Goal: Navigation & Orientation: Find specific page/section

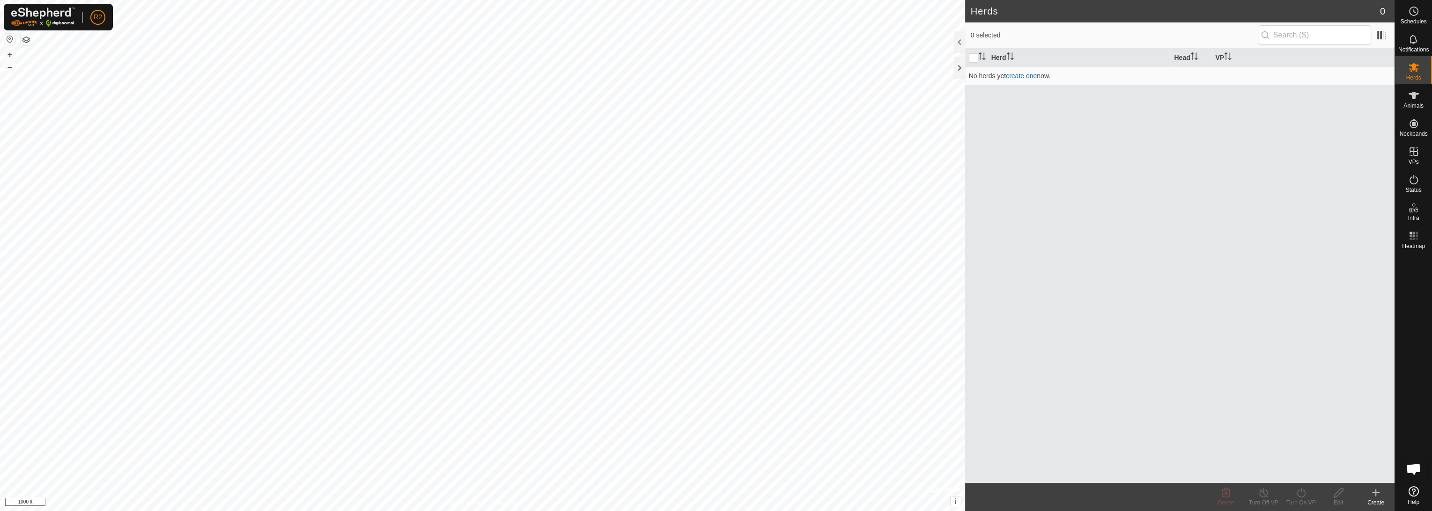
click at [699, 271] on div "Herds 0 0 selected Herd Head VP No herds yet create one now. Delete Turn Off VP…" at bounding box center [697, 255] width 1394 height 511
click at [699, 68] on div at bounding box center [959, 68] width 11 height 22
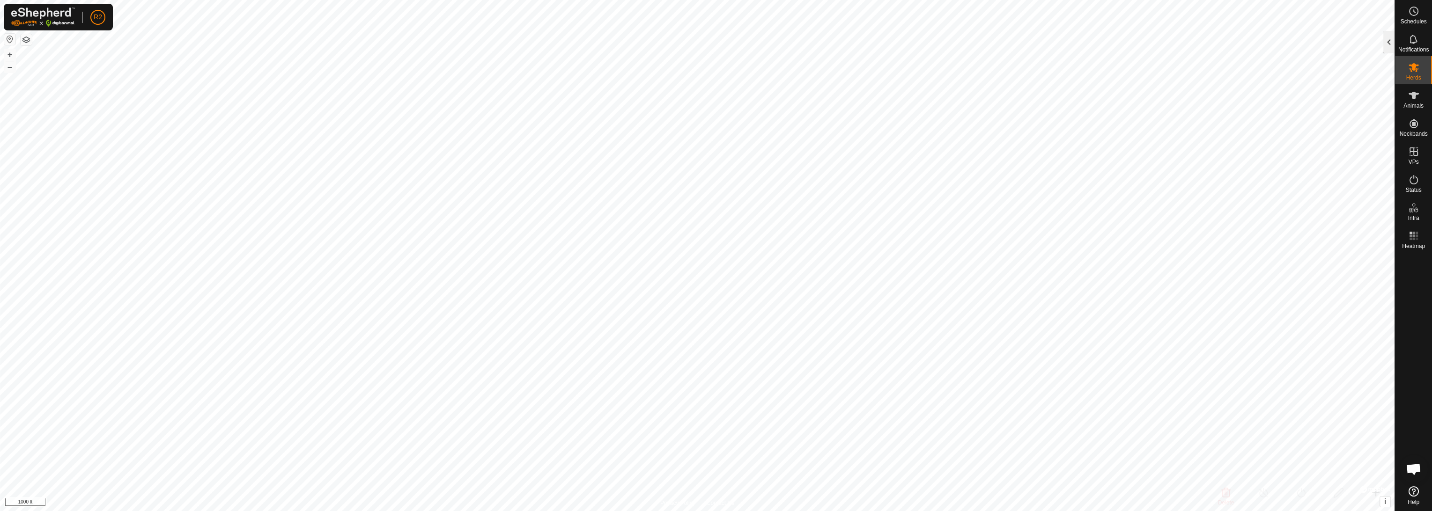
click at [699, 39] on div at bounding box center [1388, 42] width 11 height 22
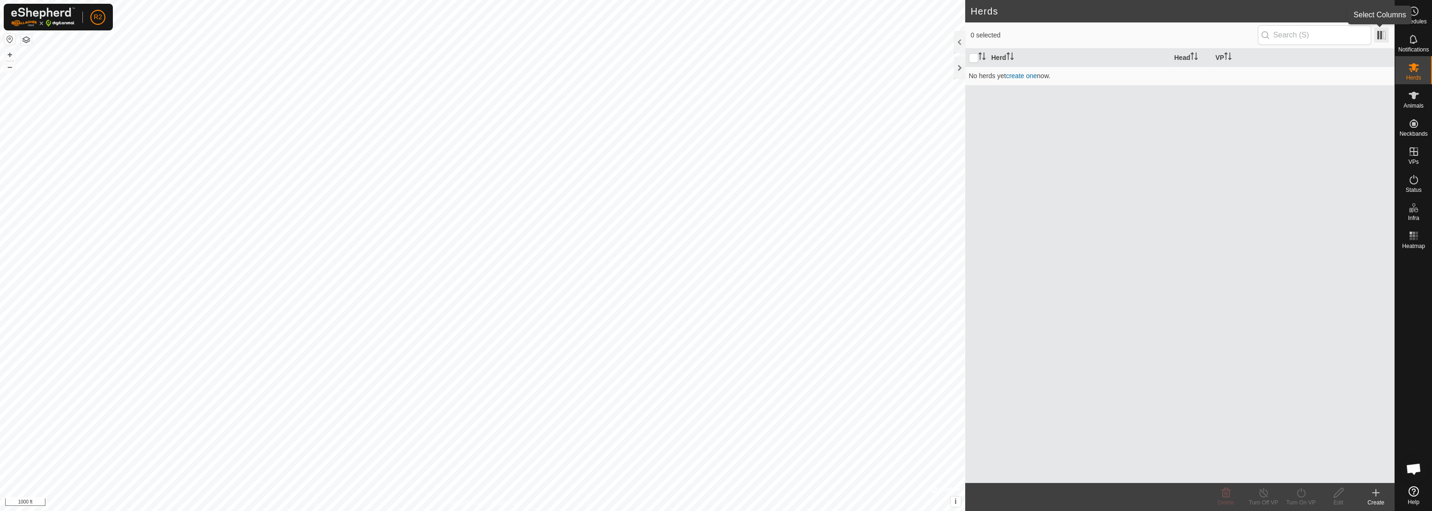
click at [699, 37] on span at bounding box center [1381, 35] width 15 height 15
click at [10, 36] on button "button" at bounding box center [9, 39] width 11 height 11
click at [6, 40] on button "button" at bounding box center [9, 39] width 11 height 11
click at [699, 74] on link "create one" at bounding box center [1021, 75] width 31 height 7
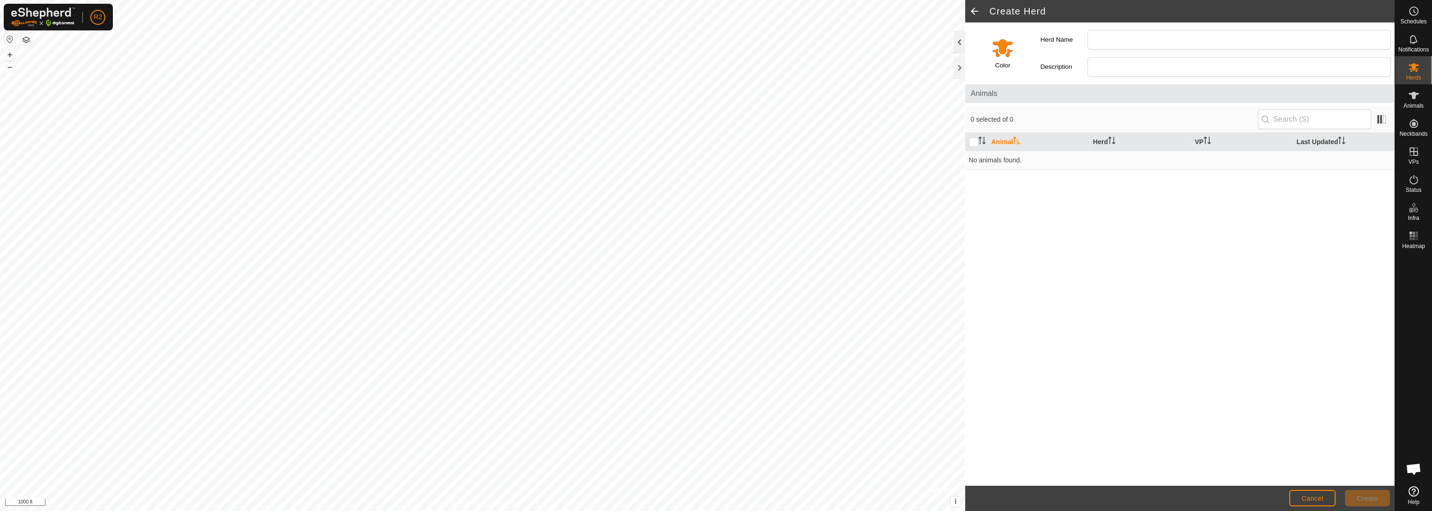
click at [699, 41] on div at bounding box center [959, 42] width 11 height 22
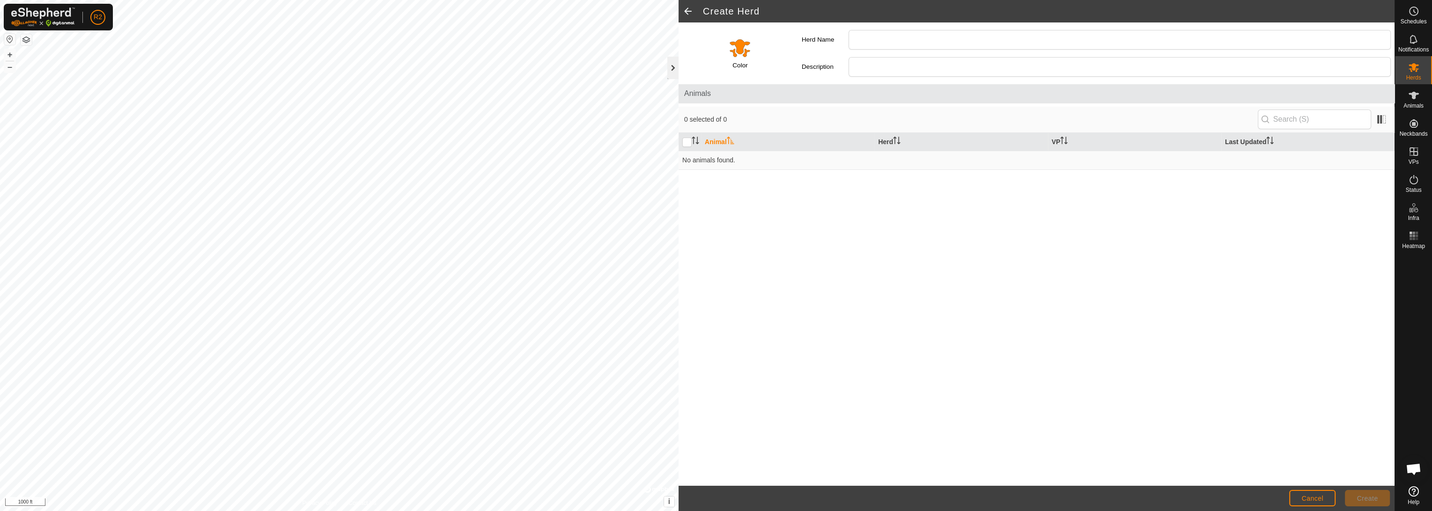
click at [674, 68] on div at bounding box center [672, 68] width 11 height 22
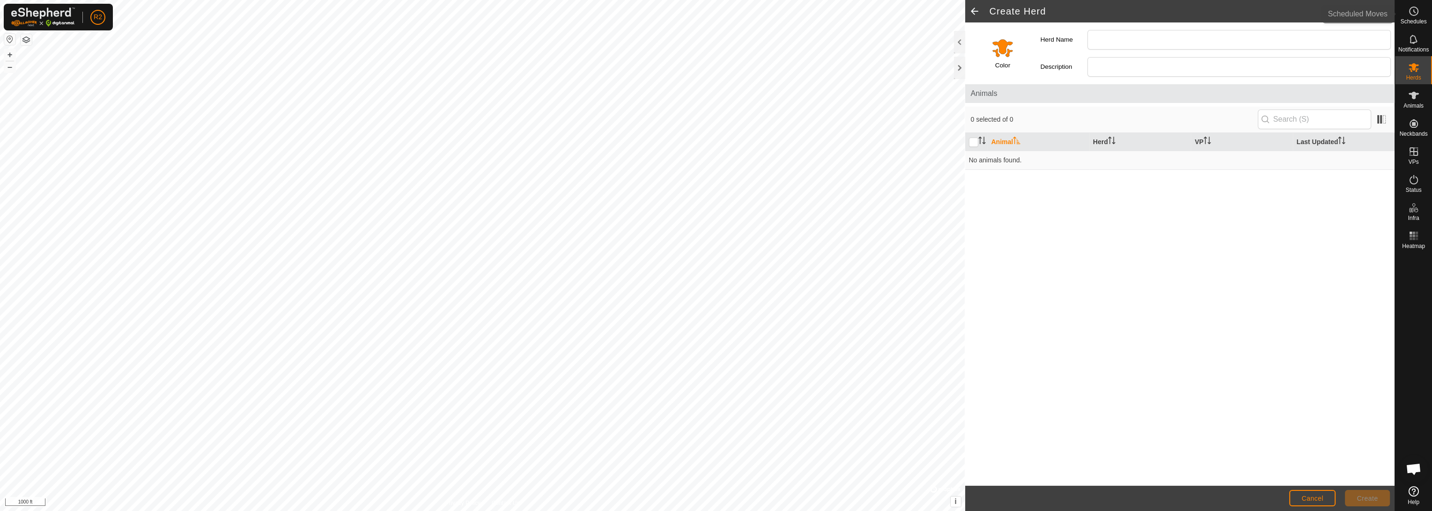
click at [699, 12] on div "Schedules" at bounding box center [1413, 14] width 37 height 28
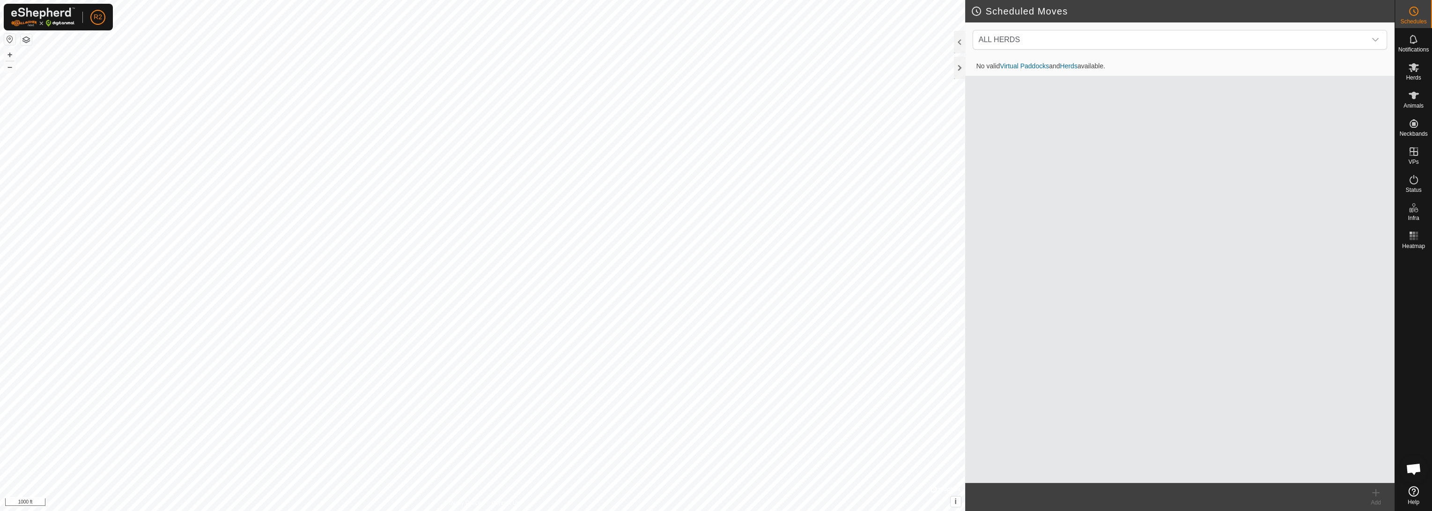
click at [699, 67] on link "Virtual Paddocks" at bounding box center [1024, 65] width 49 height 7
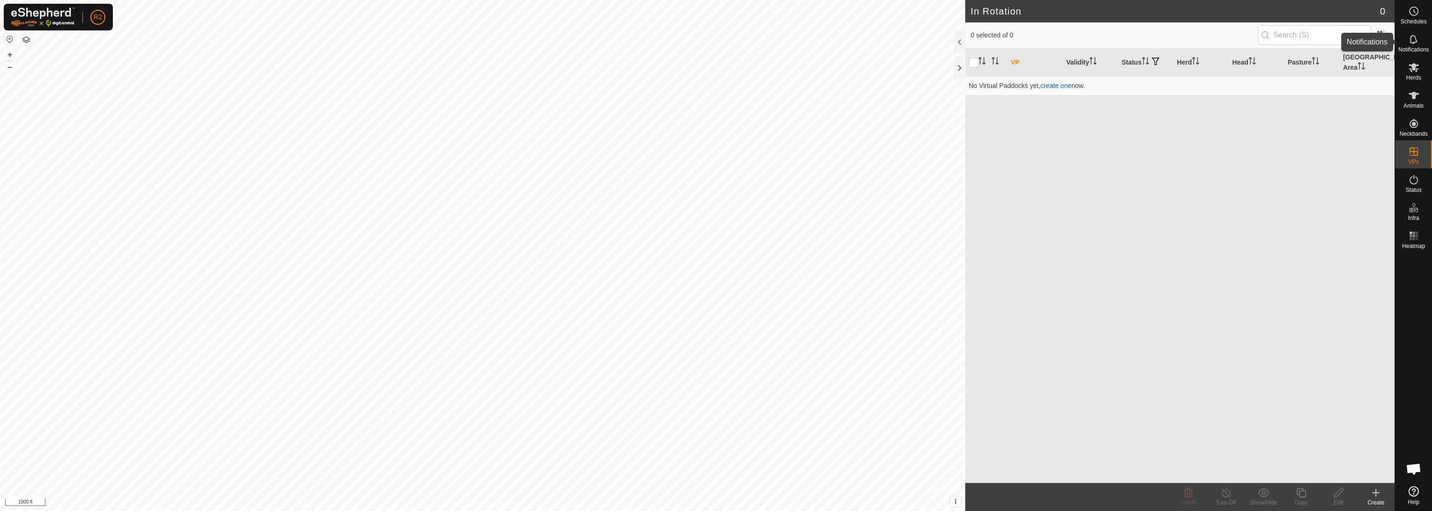
click at [699, 45] on es-notification-svg-icon at bounding box center [1413, 39] width 17 height 15
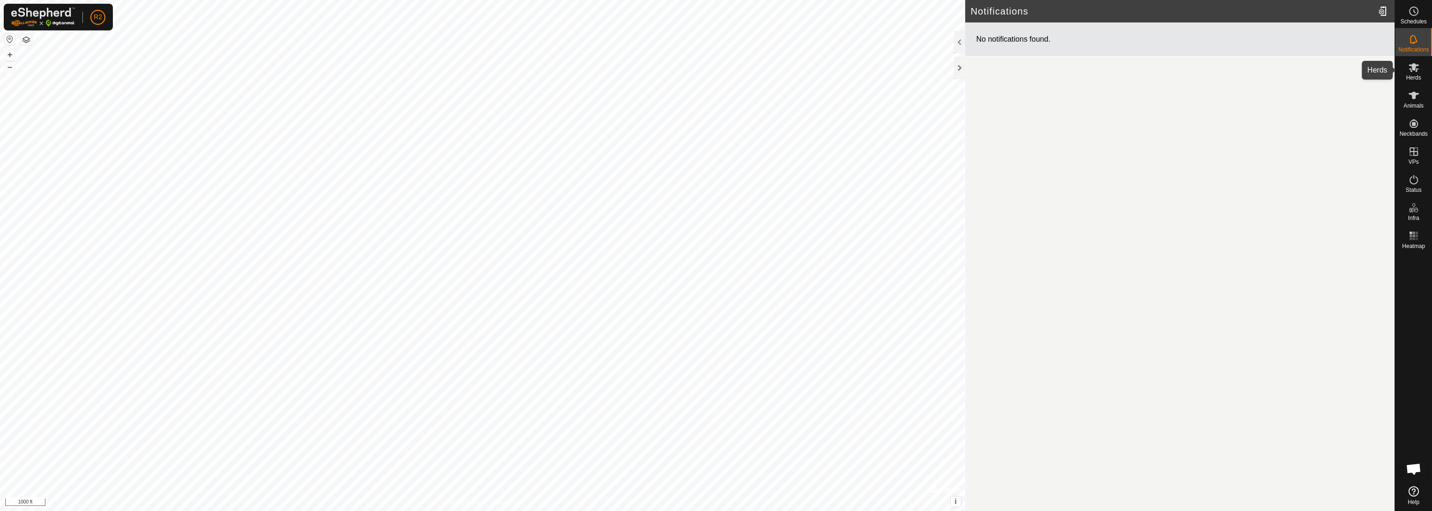
click at [699, 78] on span "Herds" at bounding box center [1413, 78] width 15 height 6
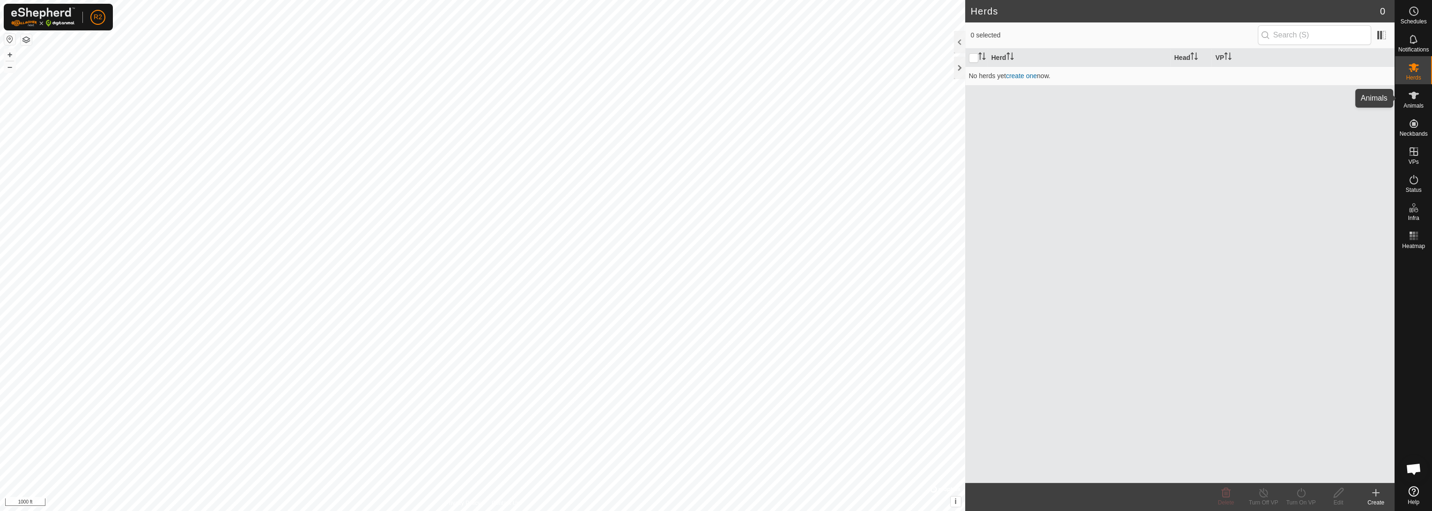
click at [699, 97] on icon at bounding box center [1413, 95] width 10 height 7
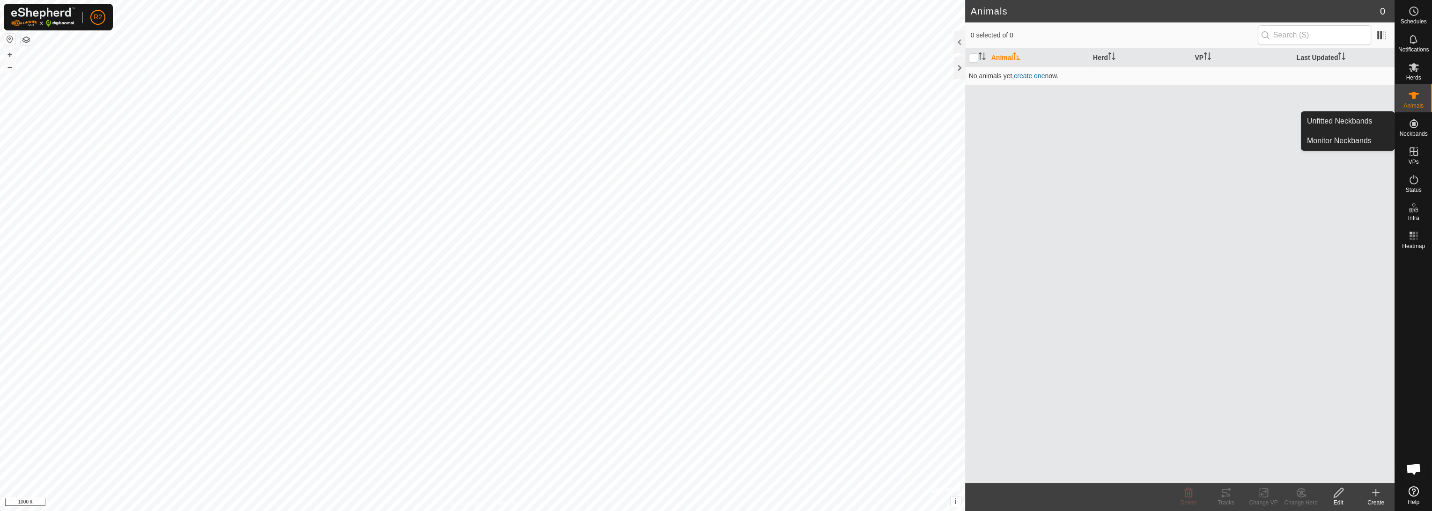
click at [699, 129] on es-neckbands-svg-icon at bounding box center [1413, 123] width 17 height 15
click at [699, 125] on link "Unfitted Neckbands" at bounding box center [1347, 121] width 93 height 19
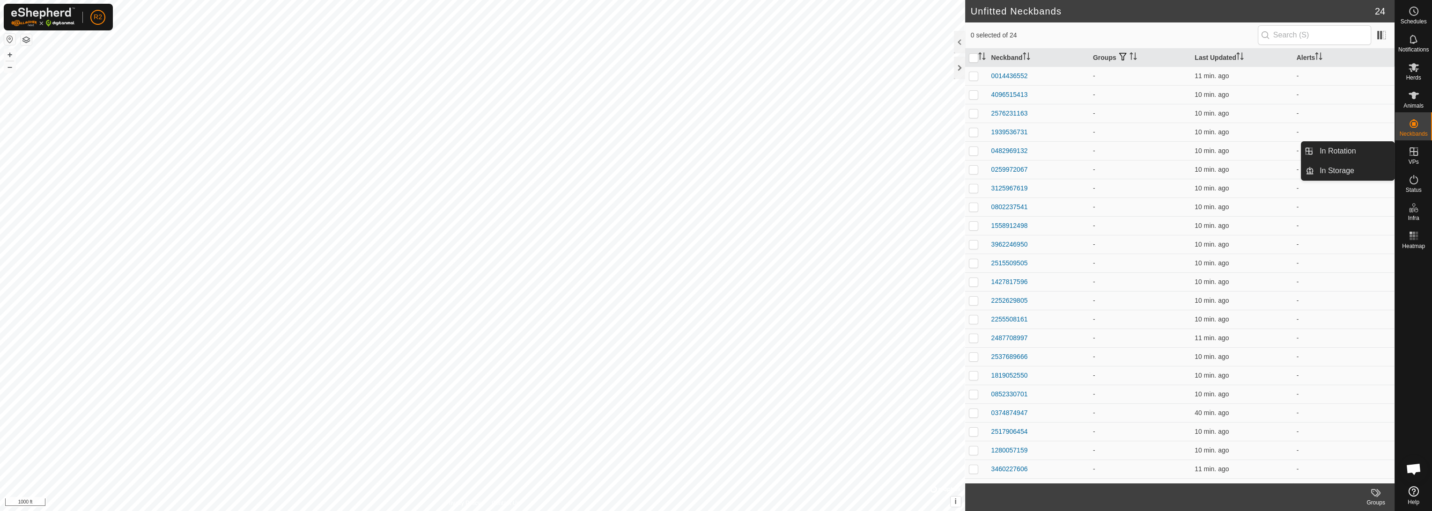
drag, startPoint x: 1416, startPoint y: 141, endPoint x: 1419, endPoint y: 155, distance: 14.4
click at [699, 155] on es-virtualpaddocks-svg-icon at bounding box center [1413, 151] width 17 height 15
click at [699, 155] on icon at bounding box center [1413, 151] width 8 height 8
click at [699, 156] on icon at bounding box center [1413, 151] width 11 height 11
click at [699, 175] on link "In Storage" at bounding box center [1354, 171] width 80 height 19
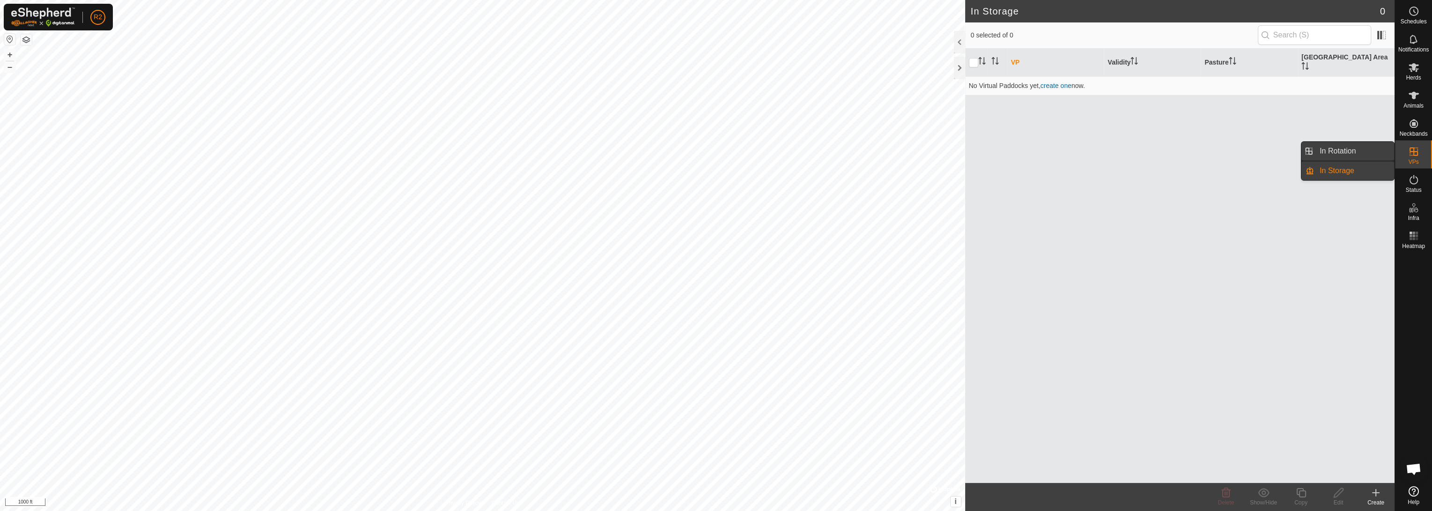
click at [699, 150] on link "In Rotation" at bounding box center [1354, 151] width 80 height 19
click at [699, 187] on span "Status" at bounding box center [1413, 190] width 16 height 6
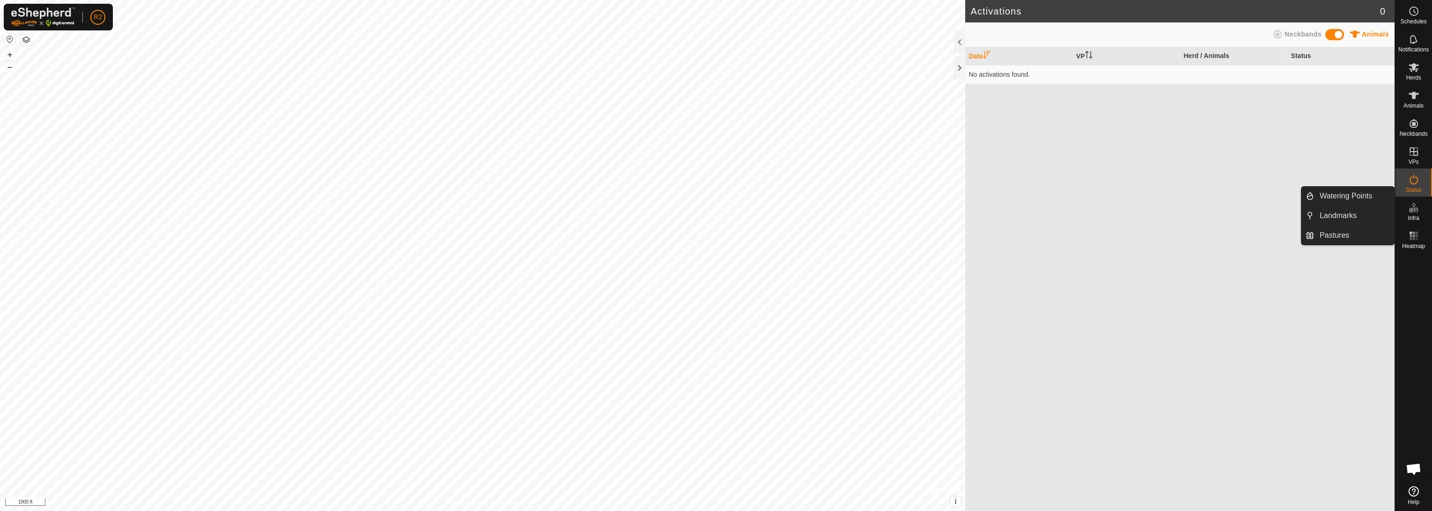
drag, startPoint x: 1395, startPoint y: 212, endPoint x: 1404, endPoint y: 214, distance: 8.6
click at [699, 214] on div "Infra" at bounding box center [1413, 211] width 37 height 28
click at [699, 215] on link "Landmarks" at bounding box center [1354, 215] width 80 height 19
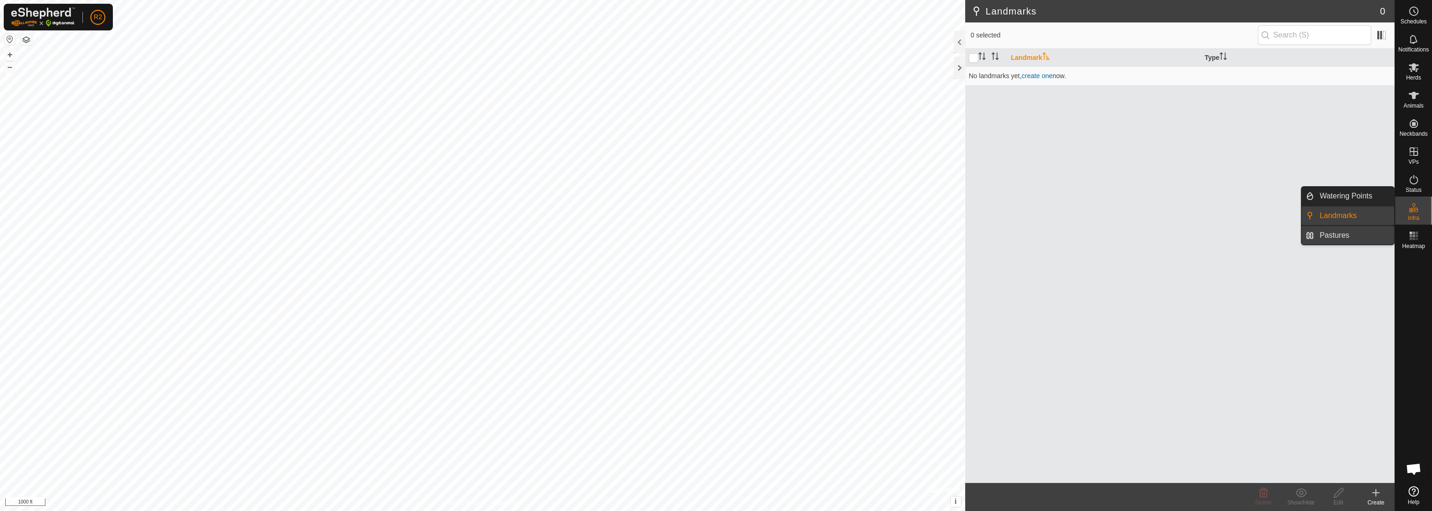
click at [699, 235] on link "Pastures" at bounding box center [1354, 235] width 80 height 19
click at [699, 239] on es-heatmap-svg-icon at bounding box center [1413, 235] width 17 height 15
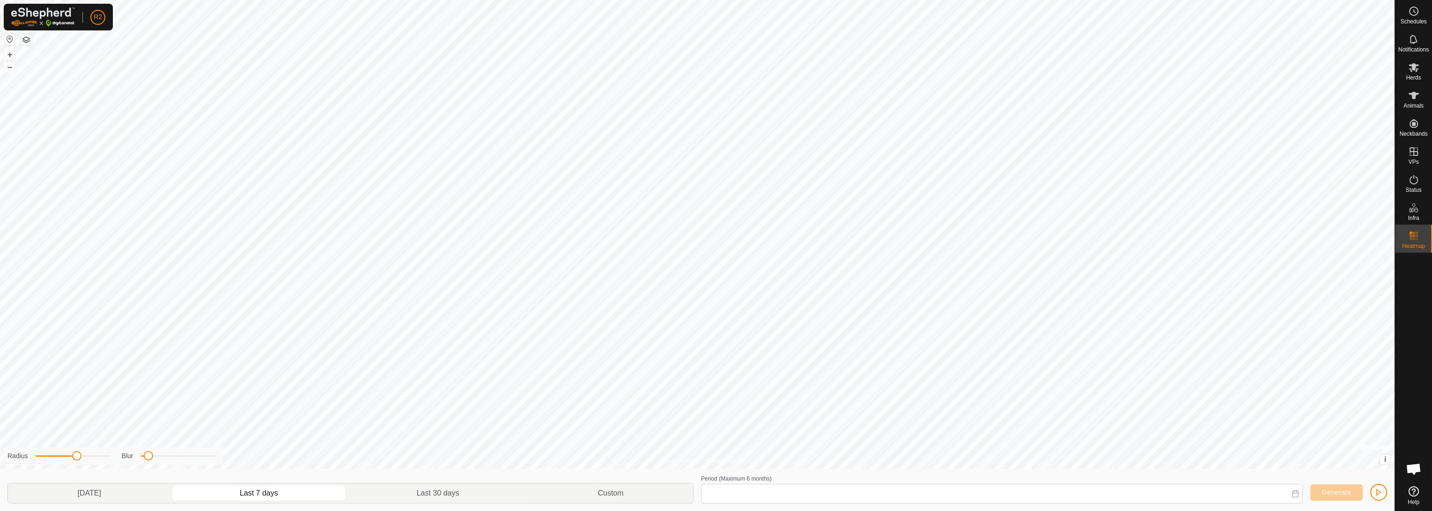
type input "[DATE] - [DATE]"
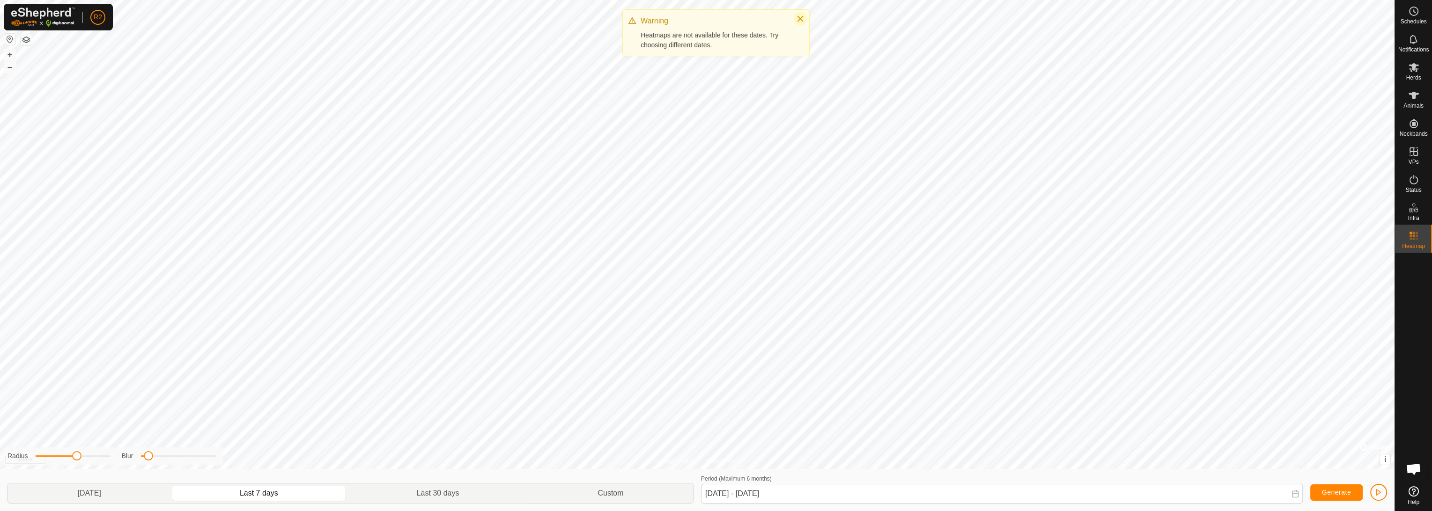
click at [699, 18] on icon "Close" at bounding box center [800, 19] width 6 height 6
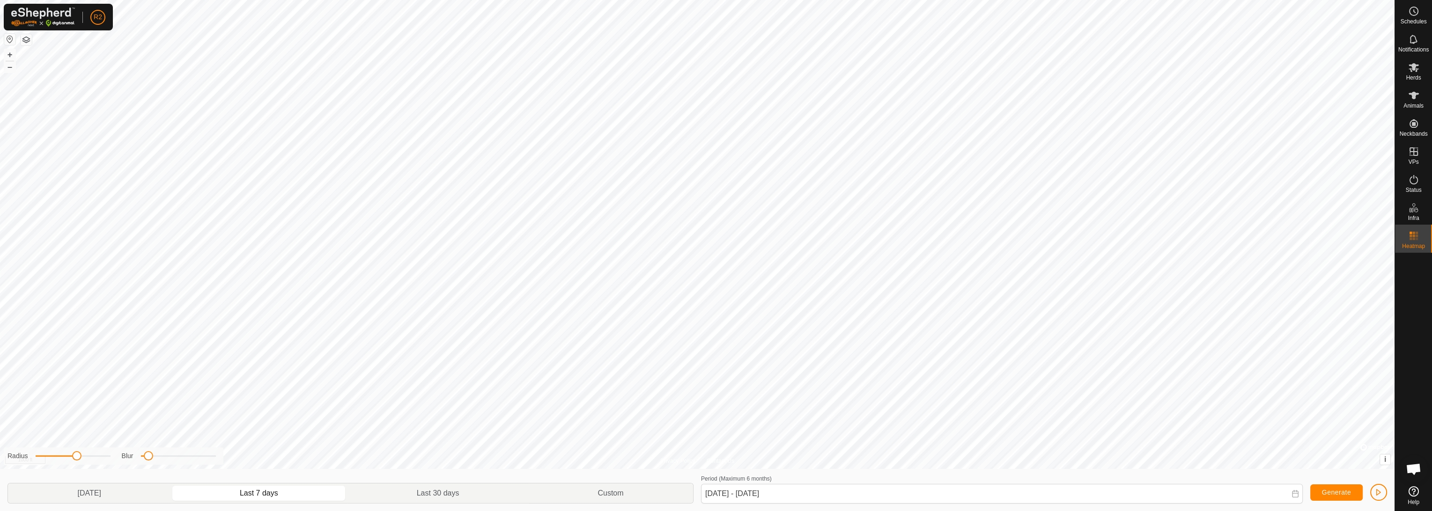
click at [6, 40] on button "button" at bounding box center [9, 39] width 11 height 11
click at [699, 19] on span "Schedules" at bounding box center [1413, 22] width 26 height 6
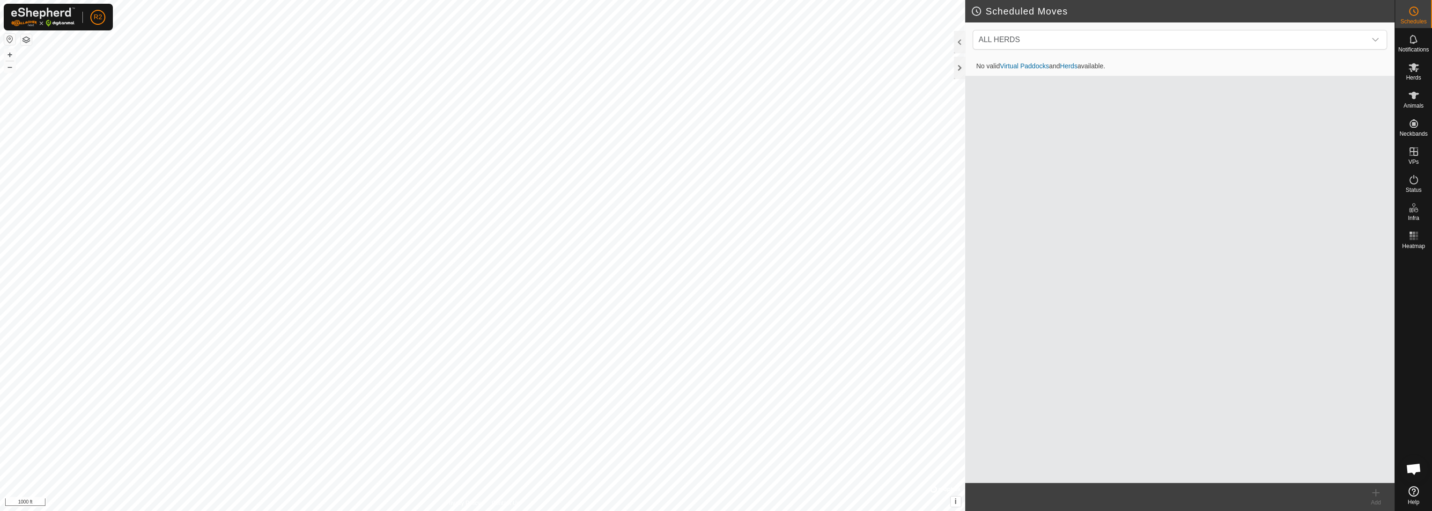
click at [699, 62] on td "No valid Virtual Paddocks and Herds available." at bounding box center [1179, 66] width 429 height 19
click at [699, 67] on link "Herds" at bounding box center [1068, 65] width 17 height 7
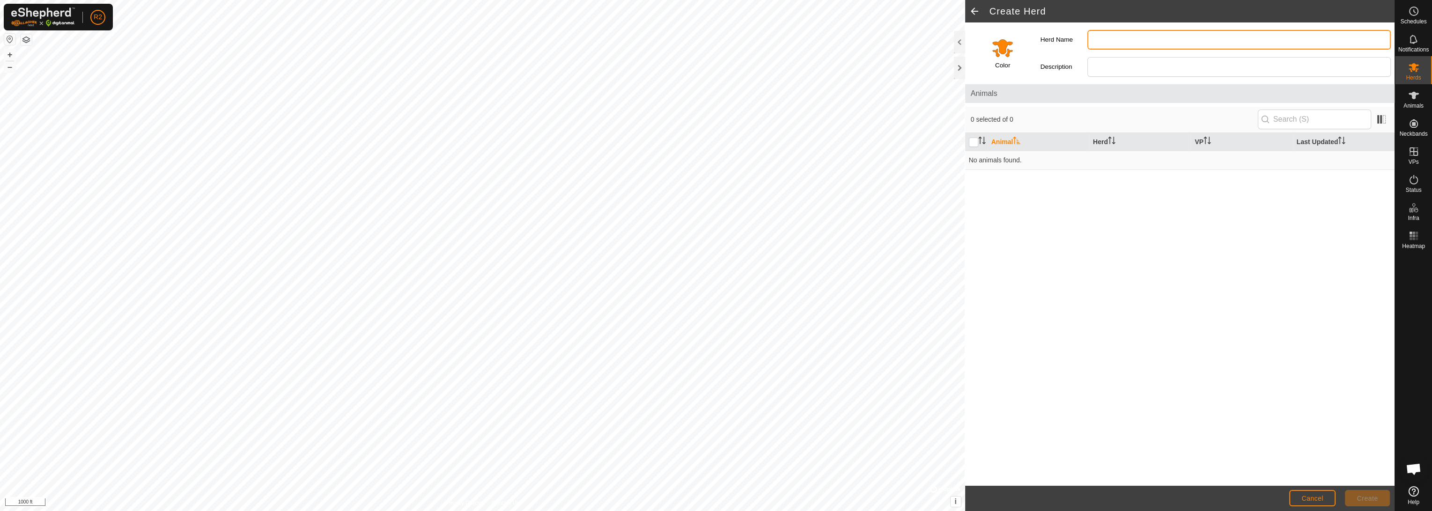
click at [699, 42] on input "Herd Name" at bounding box center [1238, 40] width 303 height 20
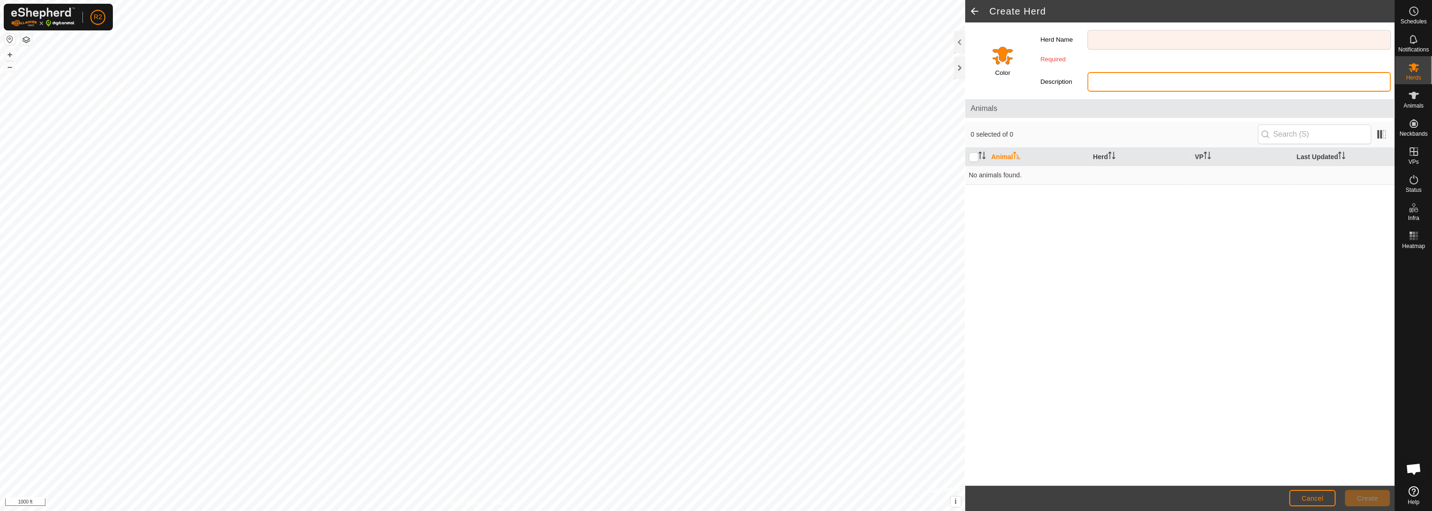
click at [699, 62] on div "Herd Name Required Description" at bounding box center [1216, 58] width 358 height 73
click at [699, 66] on div "Herd Name Required" at bounding box center [1216, 47] width 358 height 42
click at [699, 56] on input "Select a color" at bounding box center [1002, 55] width 22 height 22
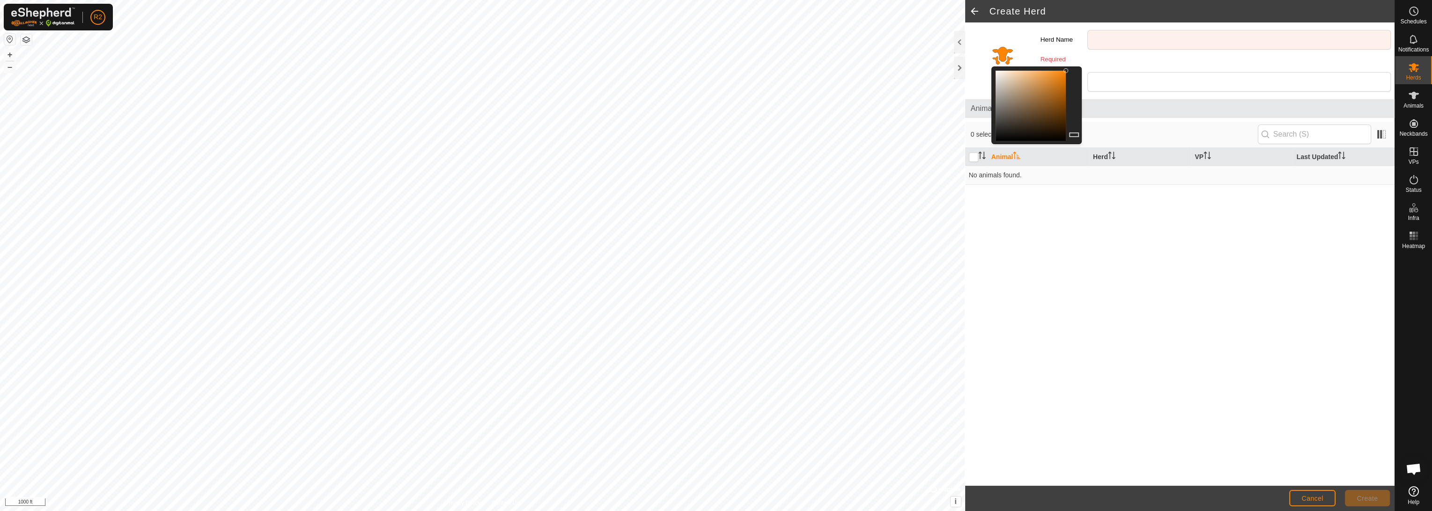
click at [699, 137] on div at bounding box center [1074, 106] width 8 height 70
drag, startPoint x: 1074, startPoint y: 136, endPoint x: 1075, endPoint y: 143, distance: 7.3
click at [699, 143] on div at bounding box center [1036, 105] width 90 height 78
drag, startPoint x: 1075, startPoint y: 143, endPoint x: 1072, endPoint y: 89, distance: 54.0
click at [699, 89] on div at bounding box center [1036, 105] width 90 height 78
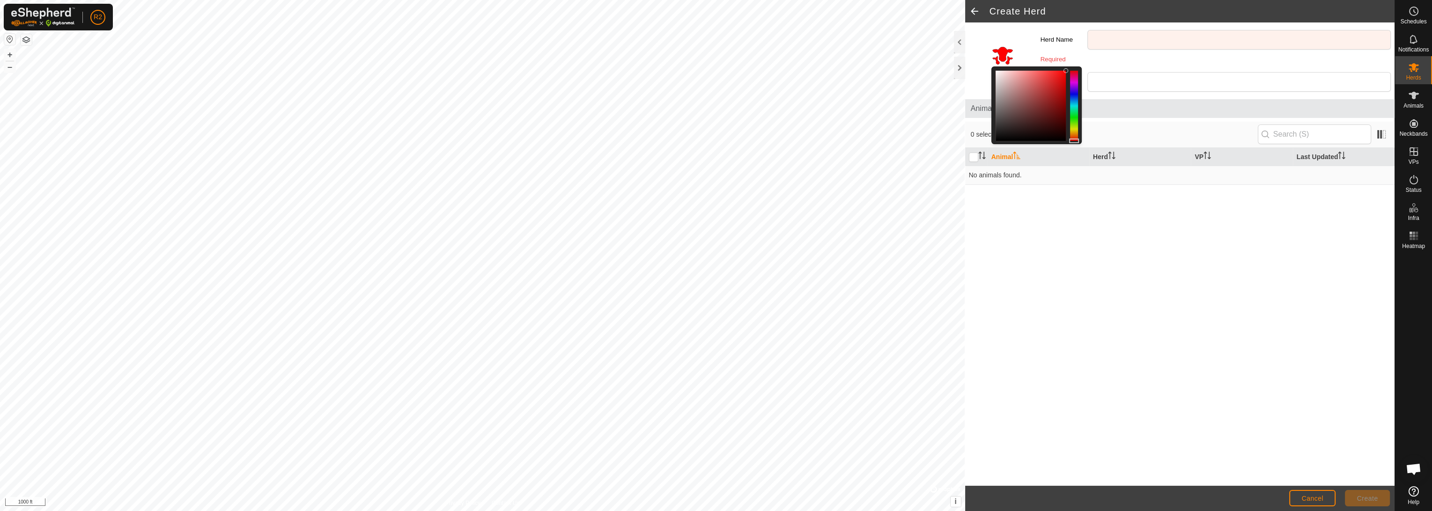
click at [699, 89] on div at bounding box center [1074, 106] width 8 height 70
click at [699, 93] on div at bounding box center [1074, 106] width 8 height 70
click at [699, 133] on div at bounding box center [1074, 106] width 8 height 70
click at [699, 133] on div at bounding box center [1074, 133] width 10 height 5
click at [699, 37] on div "Color" at bounding box center [1001, 58] width 72 height 73
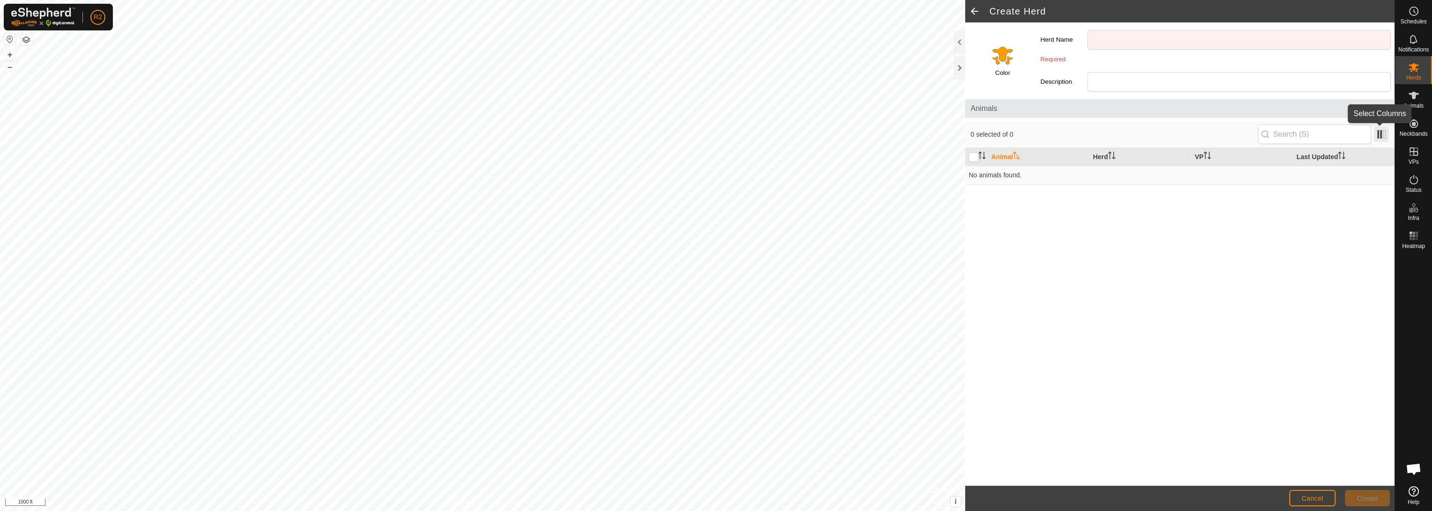
click at [699, 139] on span at bounding box center [1381, 134] width 15 height 15
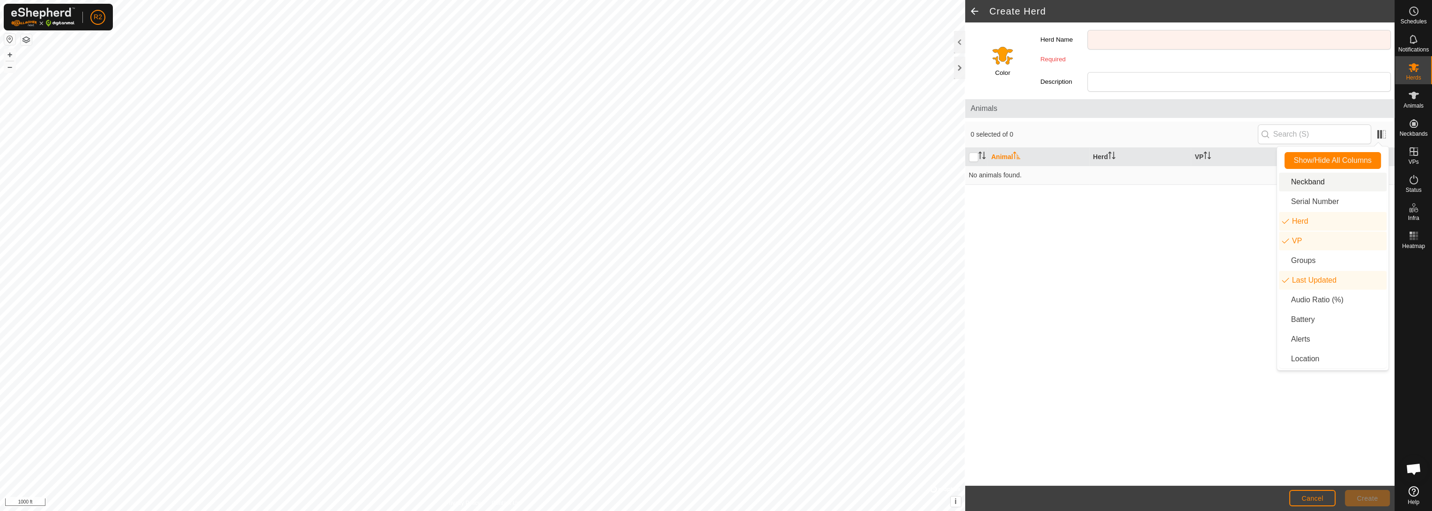
click at [699, 186] on li "Neckband" at bounding box center [1333, 182] width 108 height 19
click at [699, 299] on li "Audio Ratio (%)" at bounding box center [1333, 300] width 108 height 19
click at [699, 317] on li "Battery" at bounding box center [1333, 319] width 108 height 19
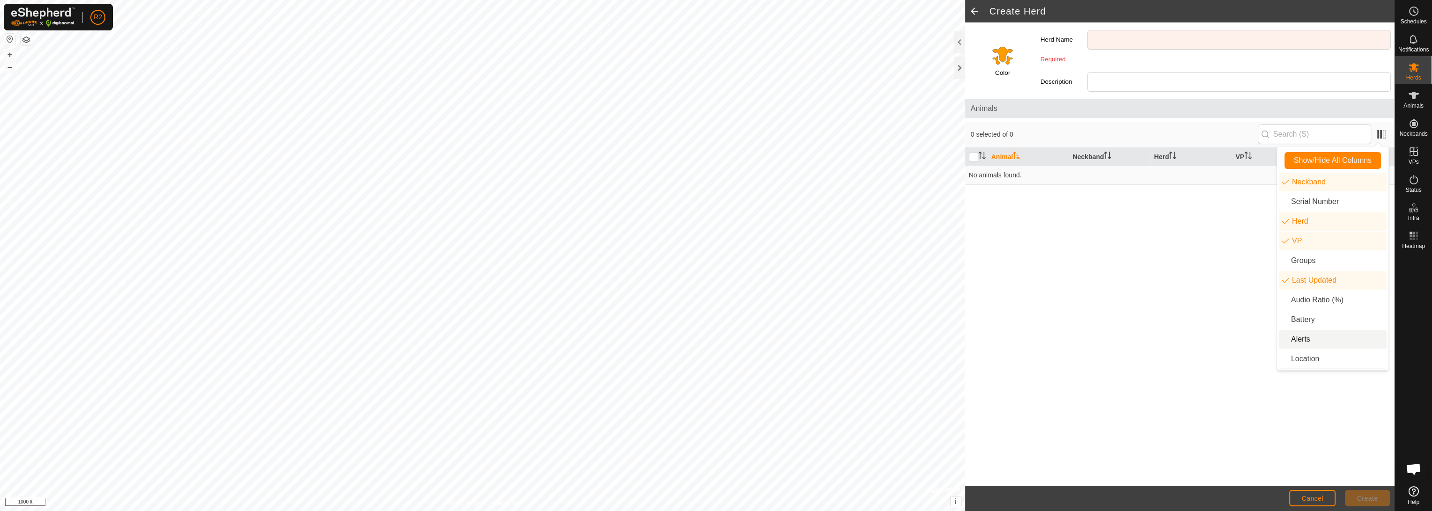
click at [699, 338] on li "Alerts" at bounding box center [1333, 339] width 108 height 19
click at [699, 355] on li "Location" at bounding box center [1333, 359] width 108 height 19
click at [699, 236] on div "Animal Neckband Herd VP Last Updated No animals found." at bounding box center [1179, 317] width 429 height 338
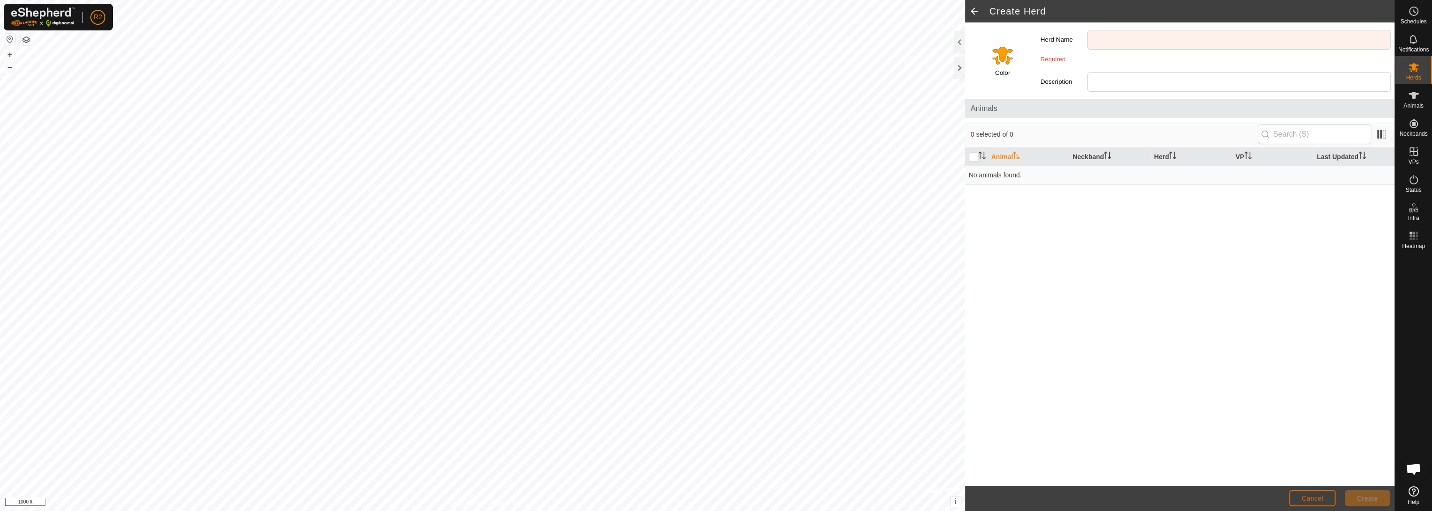
click at [699, 476] on button "Cancel" at bounding box center [1312, 498] width 46 height 16
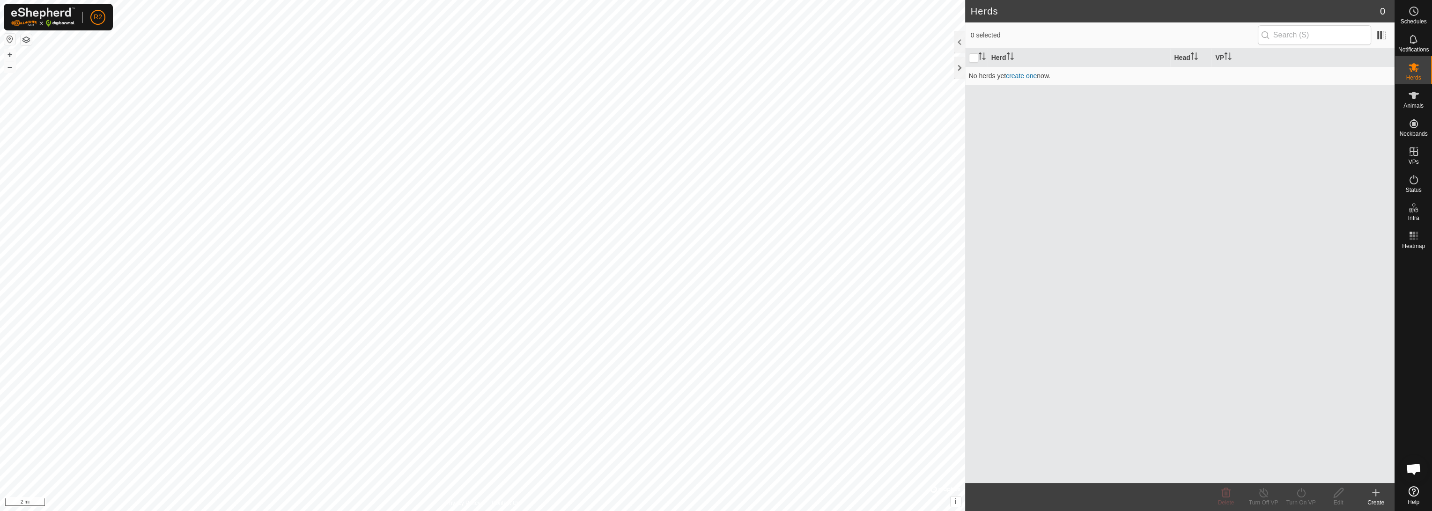
click at [25, 38] on button "button" at bounding box center [26, 39] width 11 height 11
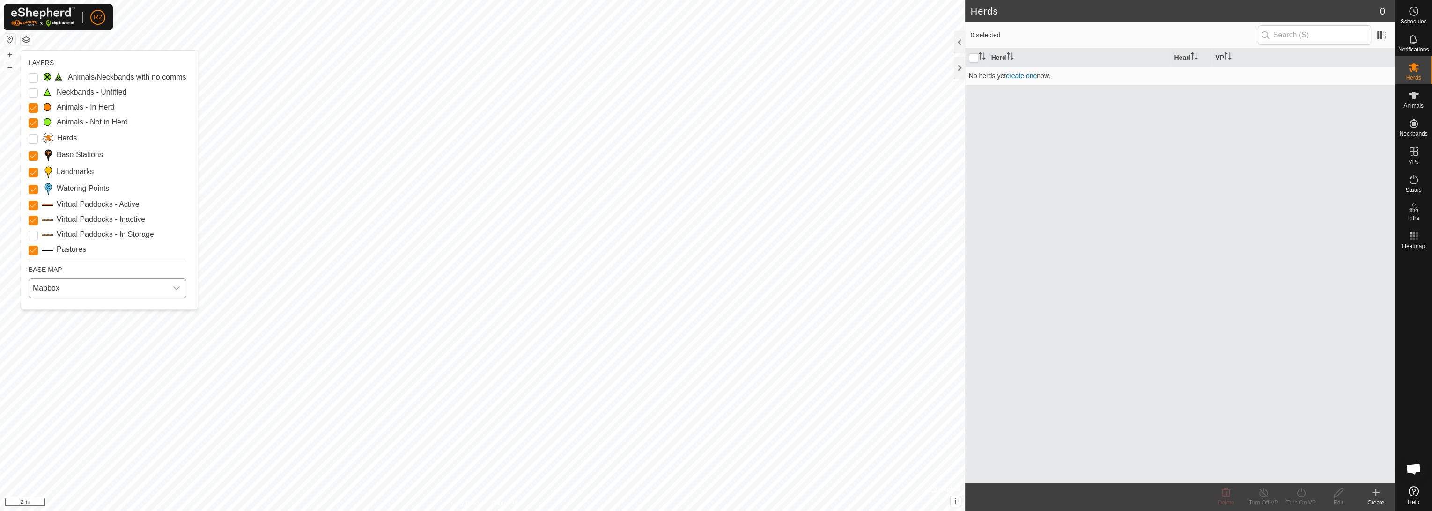
click at [65, 285] on span "Mapbox" at bounding box center [98, 288] width 138 height 19
click at [66, 285] on span "Mapbox" at bounding box center [98, 288] width 138 height 19
click at [22, 37] on button "button" at bounding box center [26, 39] width 11 height 11
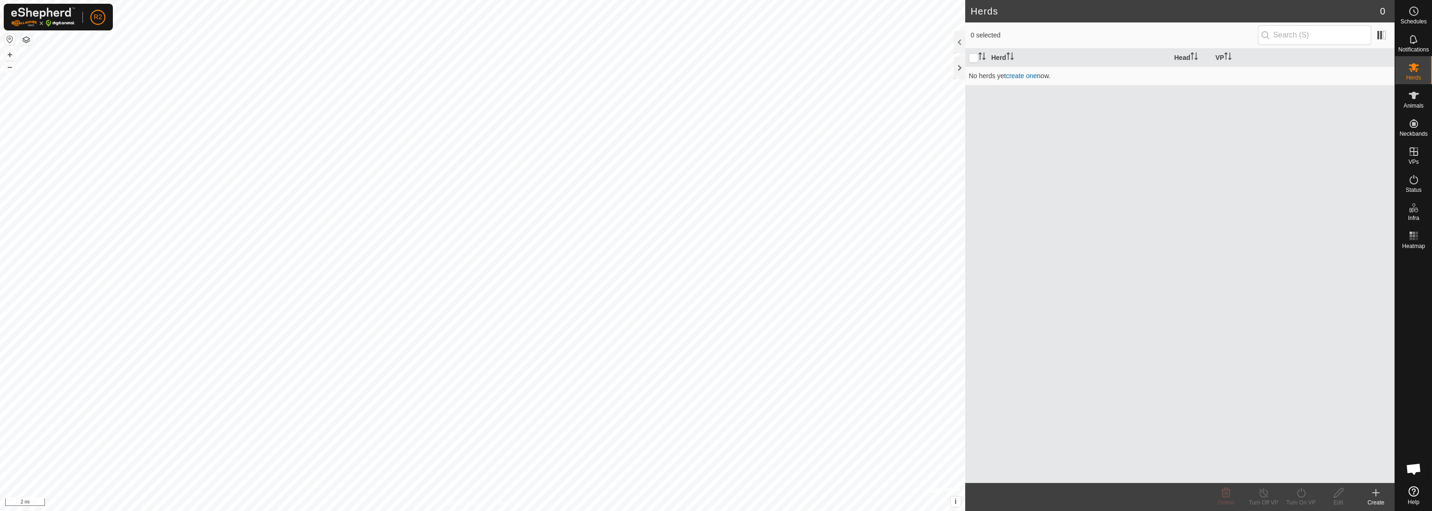
click at [7, 44] on button "button" at bounding box center [9, 39] width 11 height 11
click at [699, 215] on span "Infra" at bounding box center [1412, 218] width 11 height 6
click at [699, 235] on li "Pastures" at bounding box center [1347, 235] width 93 height 19
click at [699, 235] on link "Pastures" at bounding box center [1354, 235] width 80 height 19
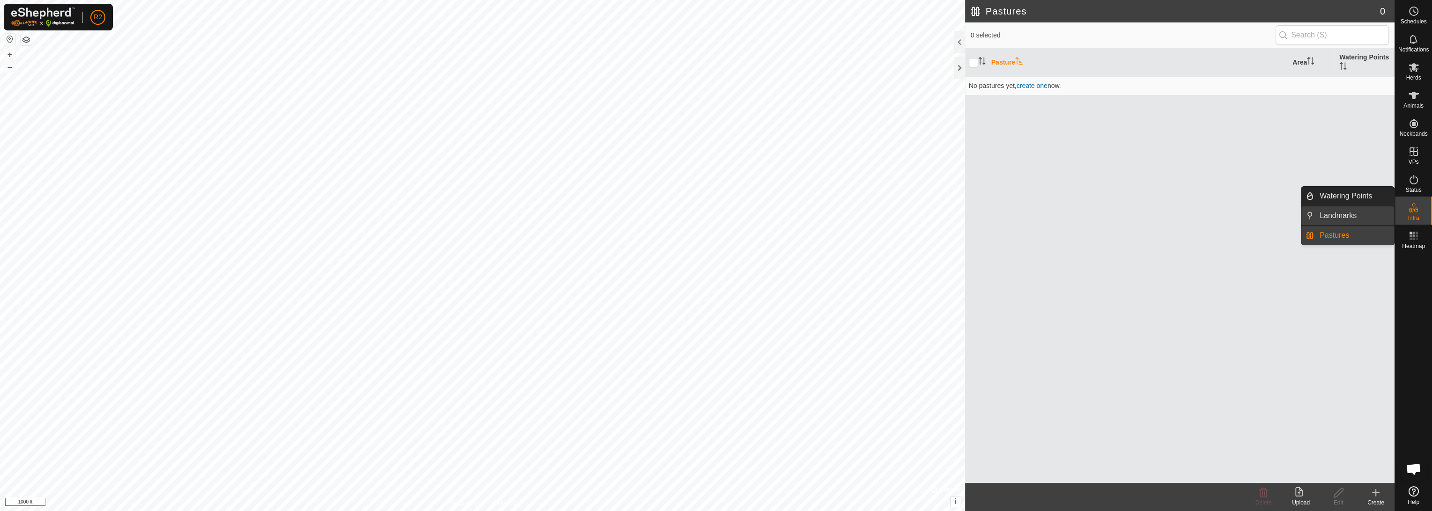
click at [699, 212] on link "Landmarks" at bounding box center [1354, 215] width 80 height 19
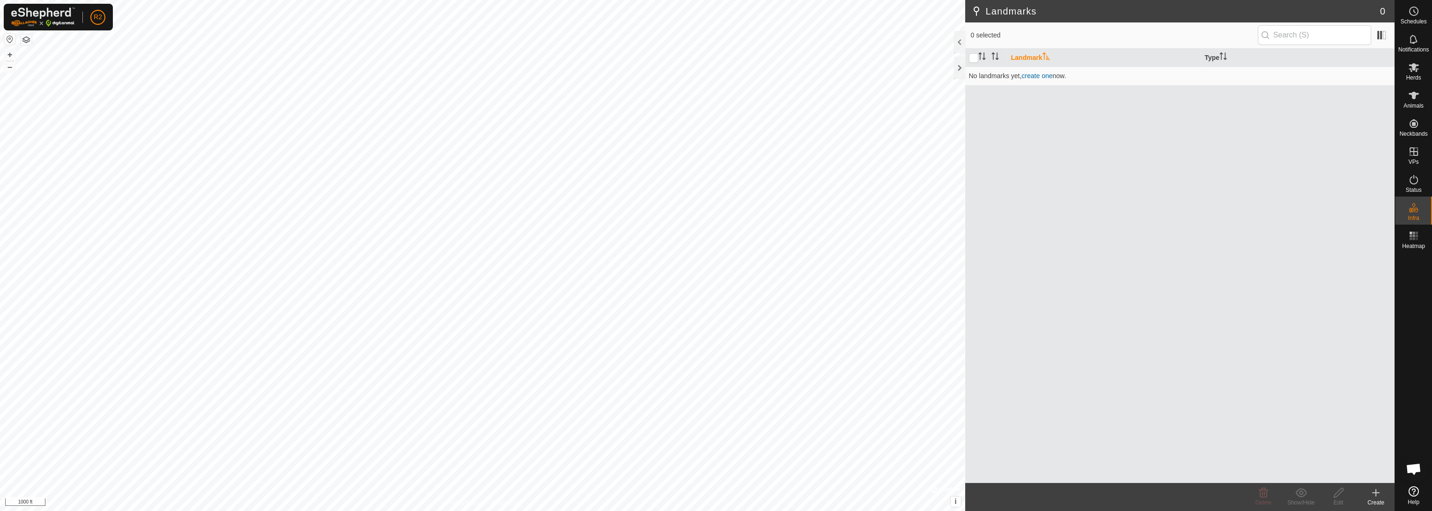
click at [699, 186] on div "Landmark Type No landmarks yet , create one now." at bounding box center [1179, 266] width 429 height 434
click at [699, 232] on link "Pastures" at bounding box center [1354, 235] width 80 height 19
click at [699, 86] on span "create one" at bounding box center [1031, 85] width 31 height 7
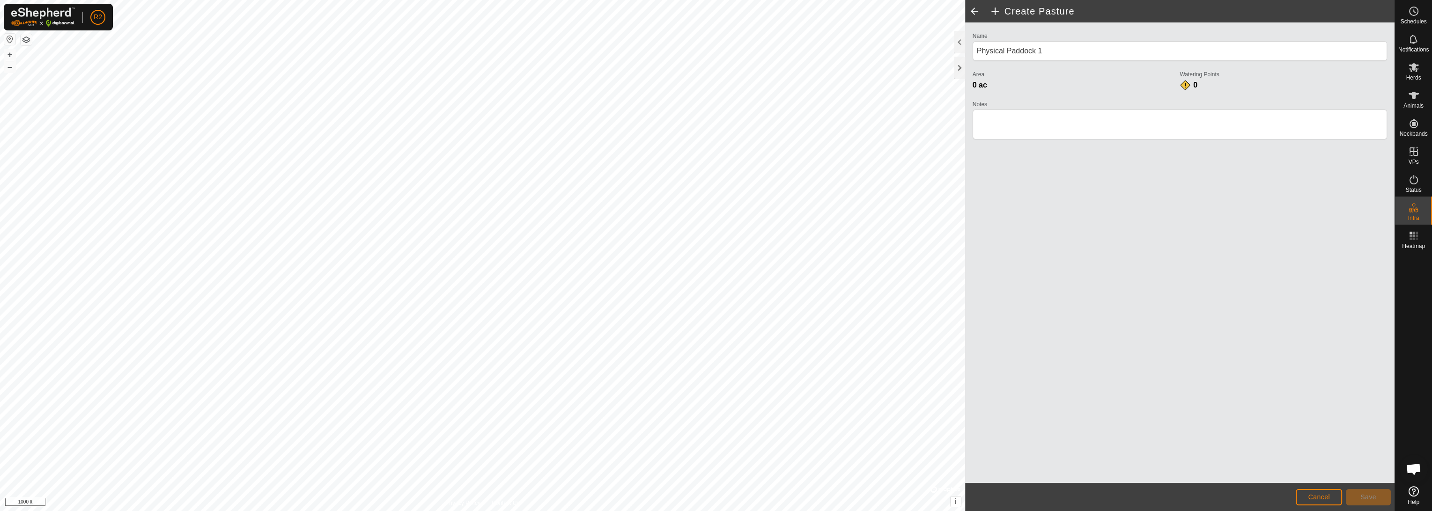
click at [699, 7] on span at bounding box center [974, 11] width 19 height 22
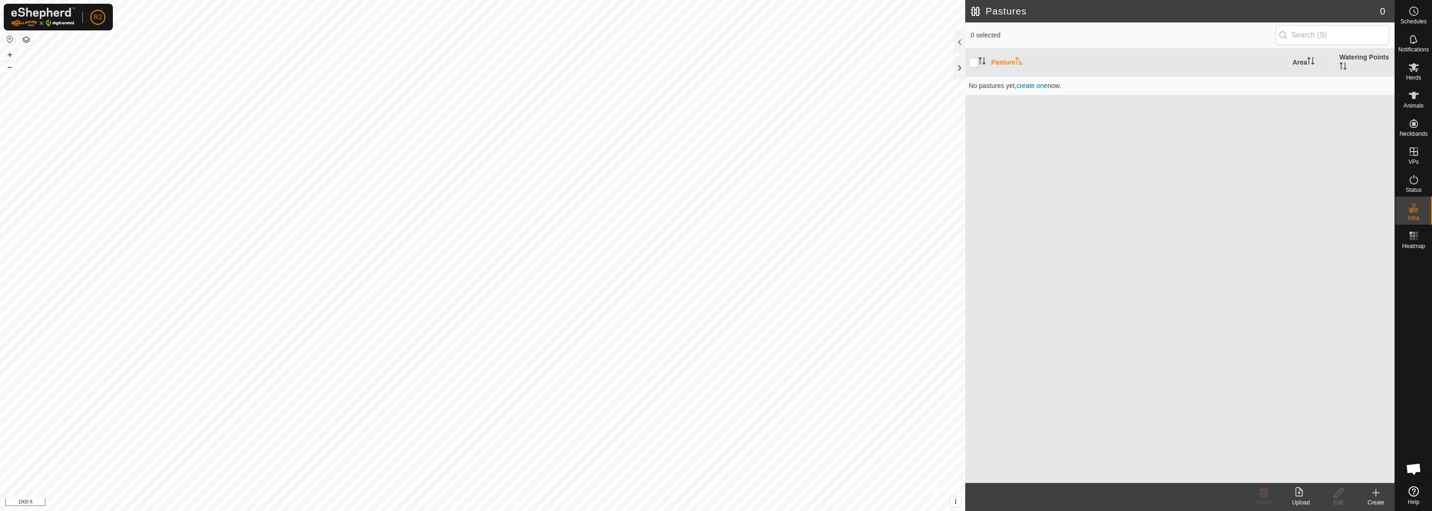
click at [699, 476] on icon at bounding box center [1298, 491] width 7 height 9
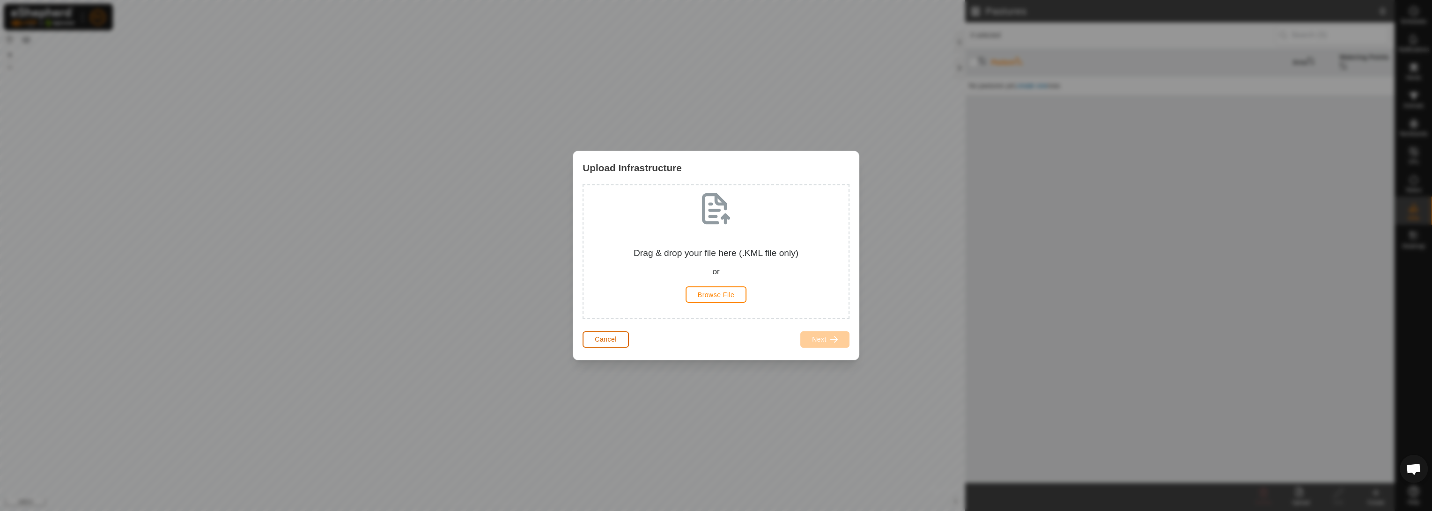
click at [596, 336] on span "Cancel" at bounding box center [606, 339] width 22 height 7
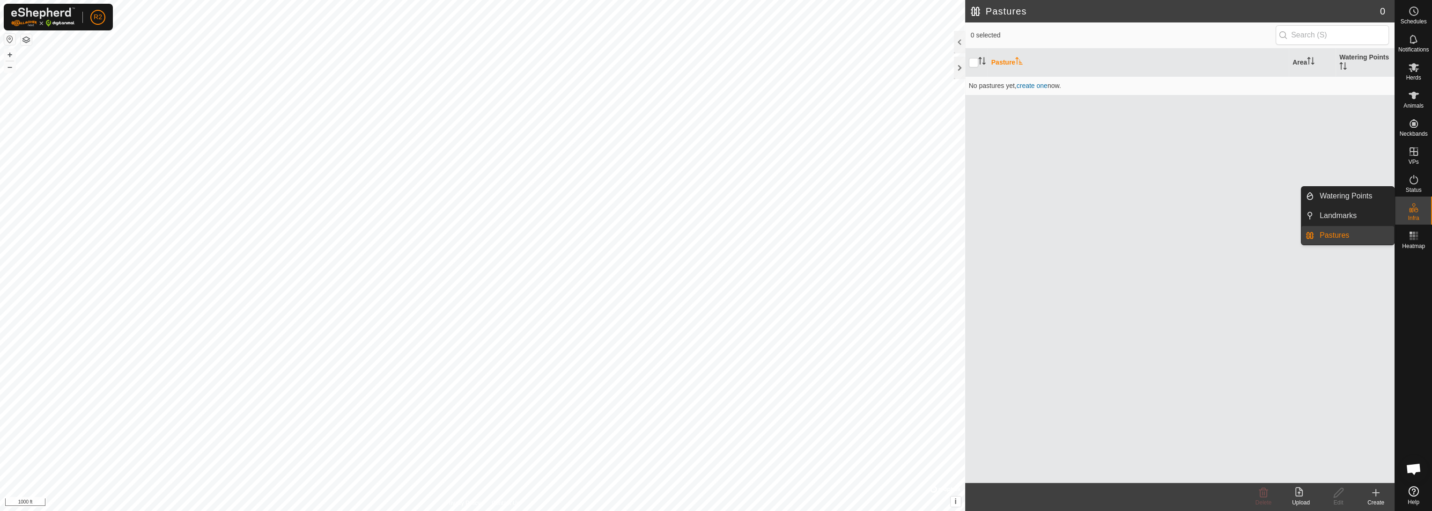
drag, startPoint x: 1414, startPoint y: 216, endPoint x: 1414, endPoint y: 206, distance: 9.8
click at [699, 206] on icon at bounding box center [1413, 207] width 11 height 11
click at [699, 476] on div "Upload" at bounding box center [1300, 503] width 37 height 8
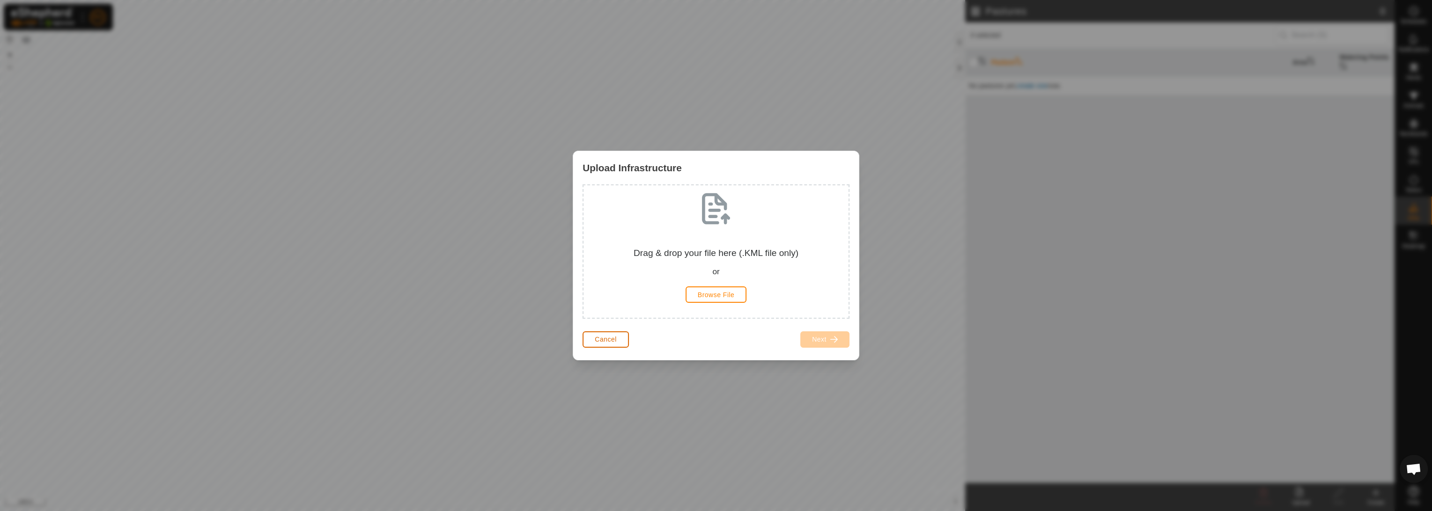
click at [590, 336] on button "Cancel" at bounding box center [605, 339] width 46 height 16
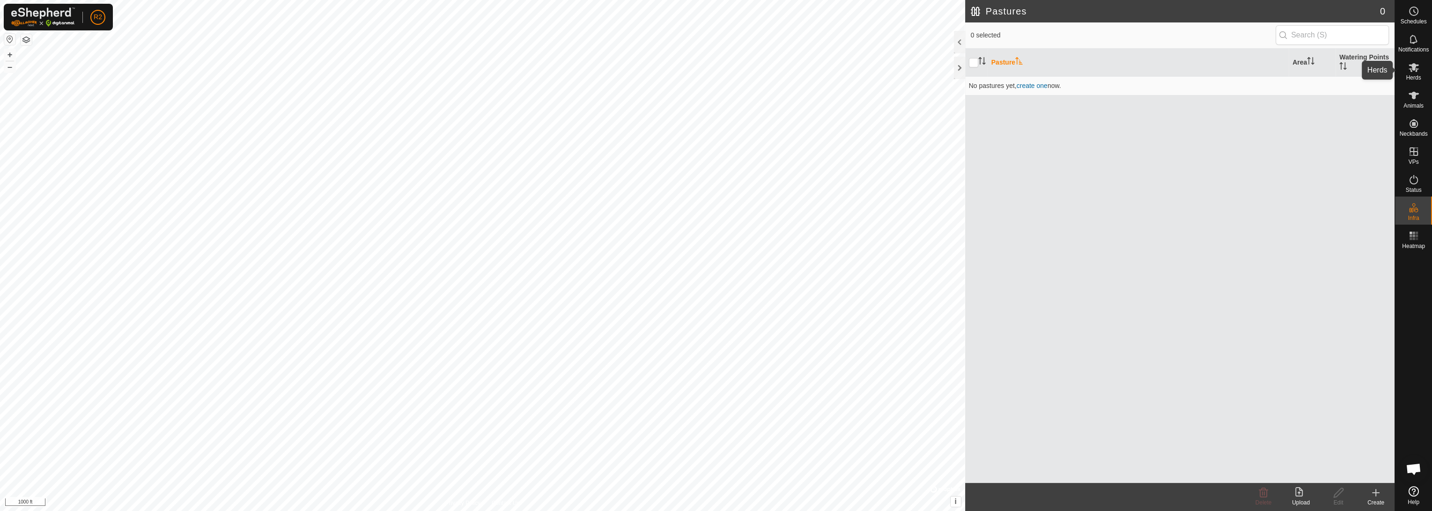
click at [699, 76] on span "Herds" at bounding box center [1413, 78] width 15 height 6
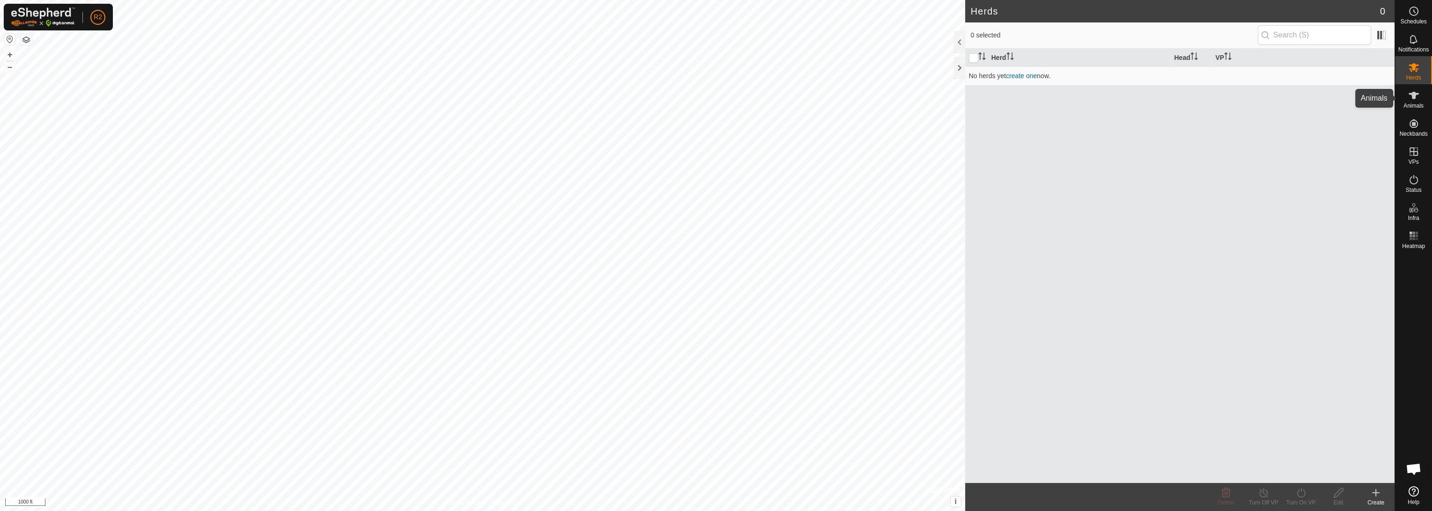
click at [699, 98] on icon at bounding box center [1413, 95] width 10 height 7
click at [699, 47] on span "Notifications" at bounding box center [1413, 50] width 30 height 6
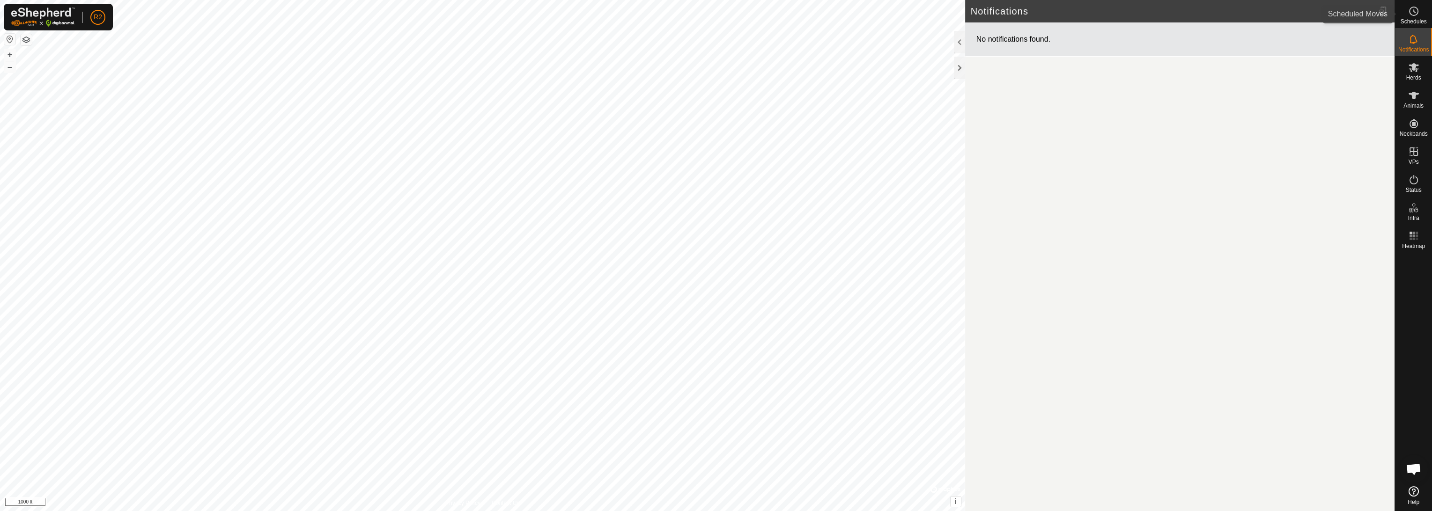
click at [699, 22] on span "Schedules" at bounding box center [1413, 22] width 26 height 6
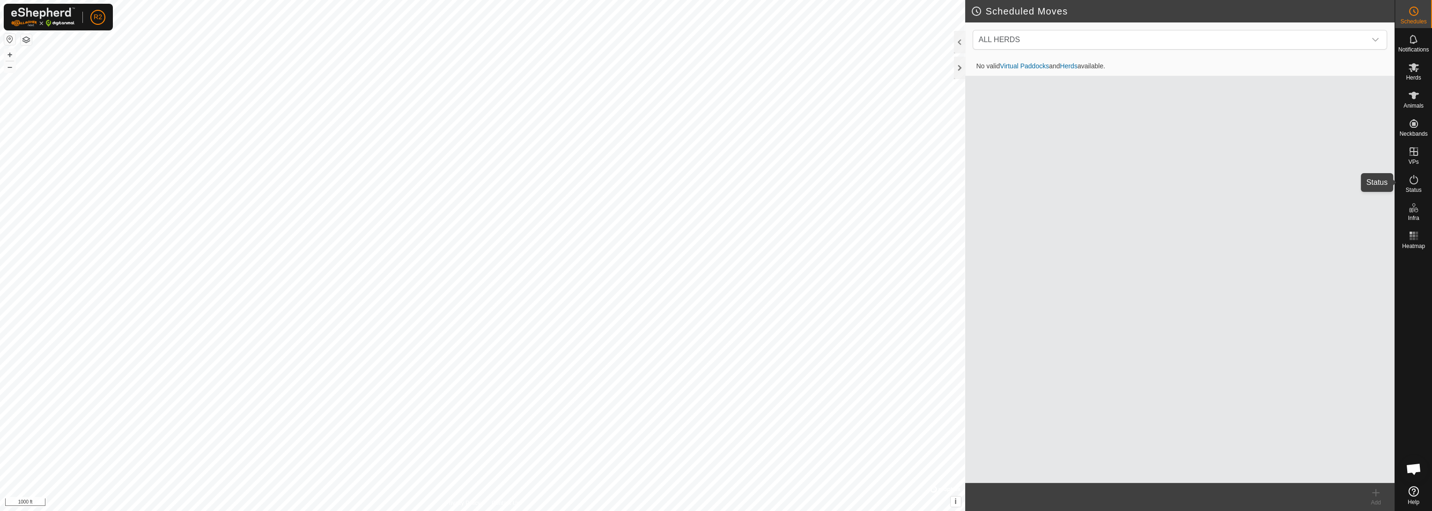
click at [699, 184] on es-activation-svg-icon at bounding box center [1413, 179] width 17 height 15
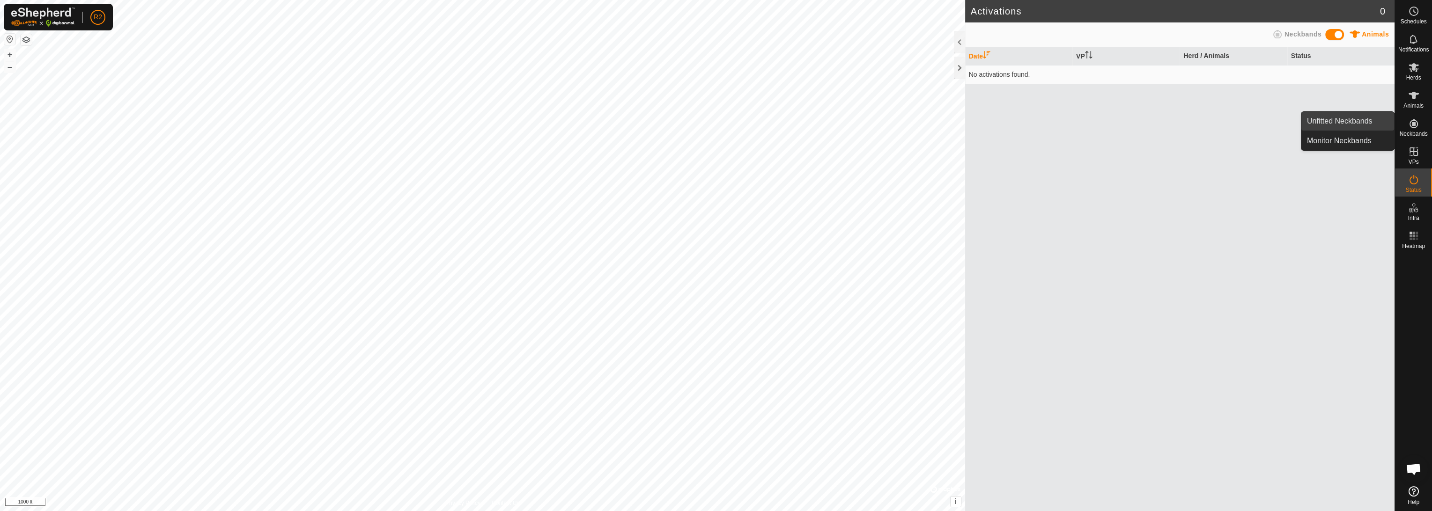
click at [699, 118] on link "Unfitted Neckbands" at bounding box center [1347, 121] width 93 height 19
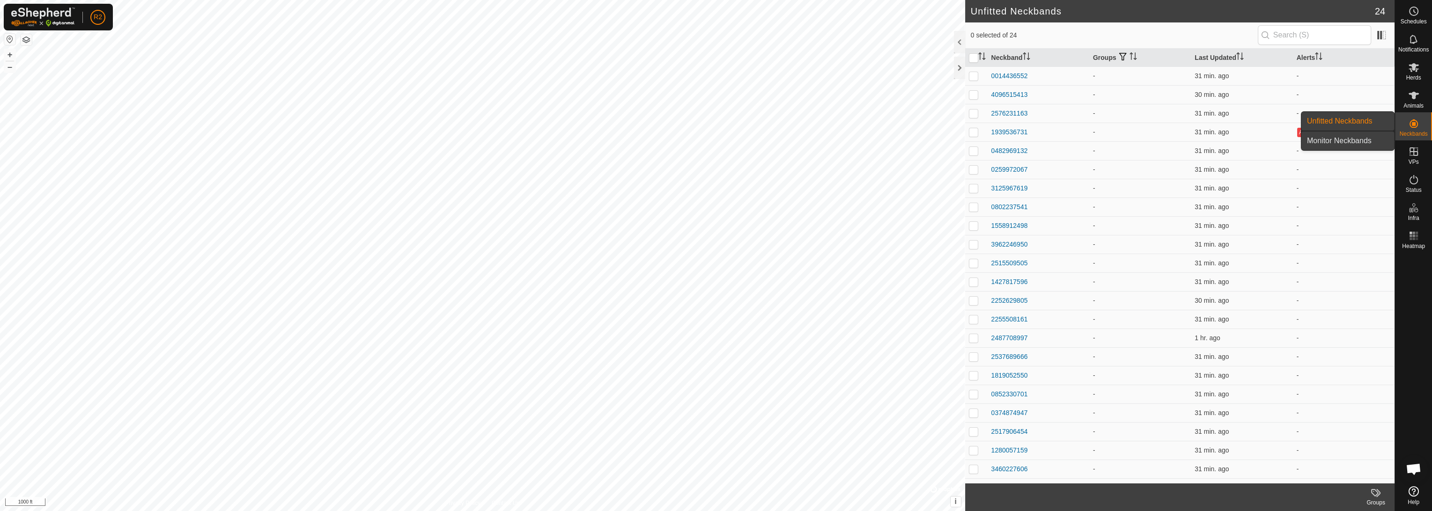
click at [699, 138] on link "Monitor Neckbands" at bounding box center [1347, 141] width 93 height 19
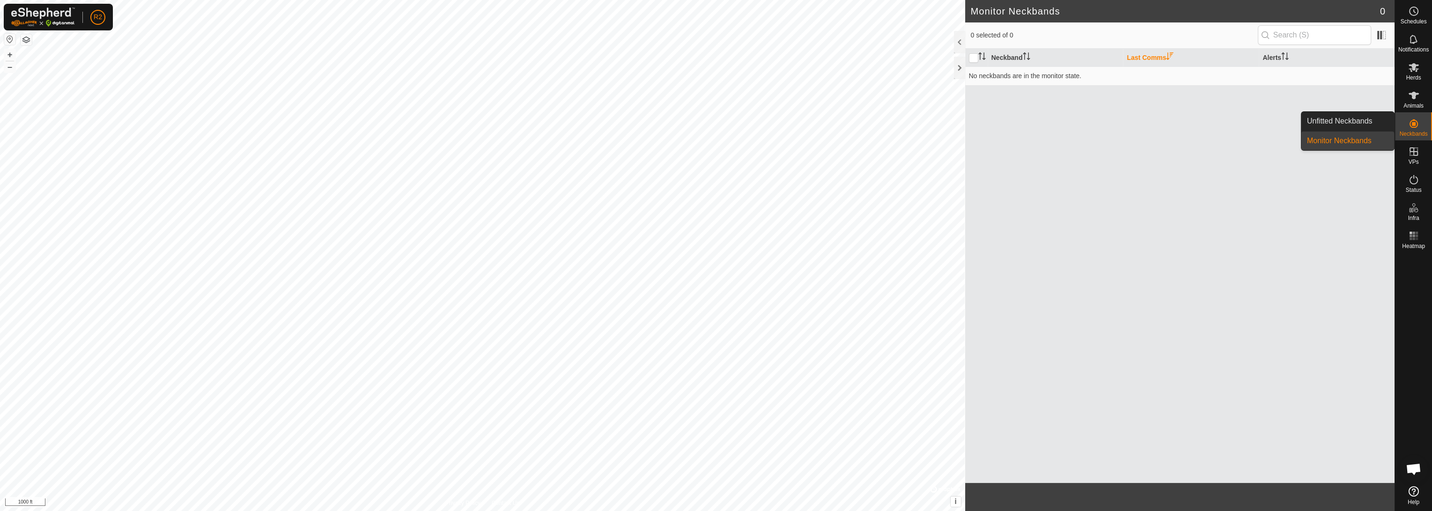
click at [699, 122] on link "Unfitted Neckbands" at bounding box center [1347, 121] width 93 height 19
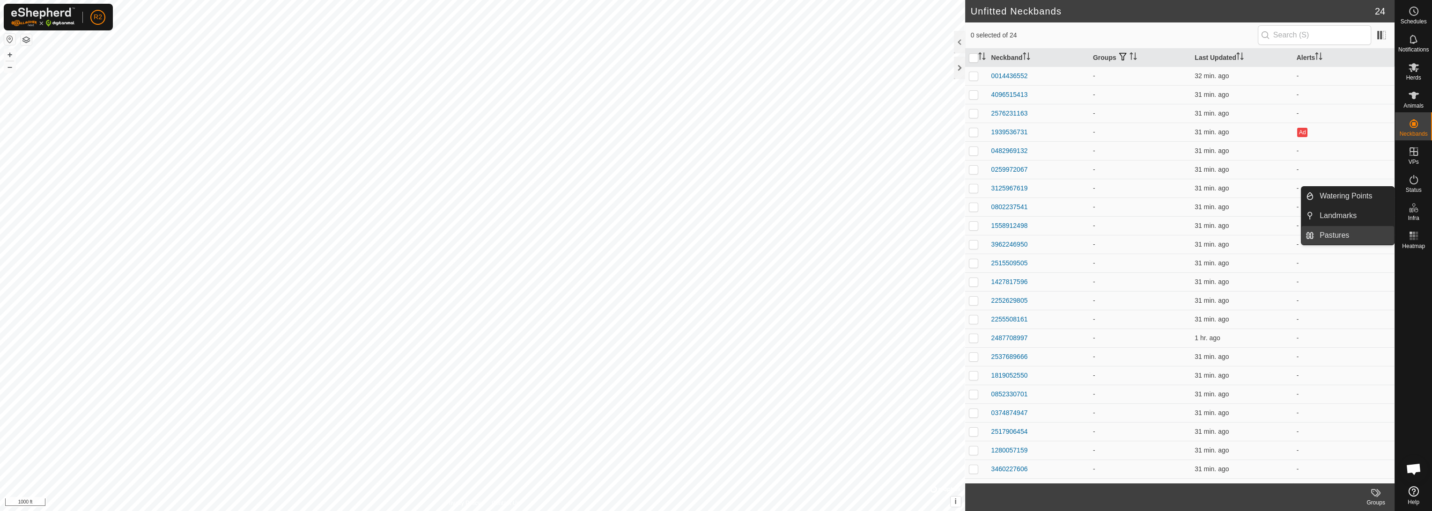
click at [699, 229] on link "Pastures" at bounding box center [1354, 235] width 80 height 19
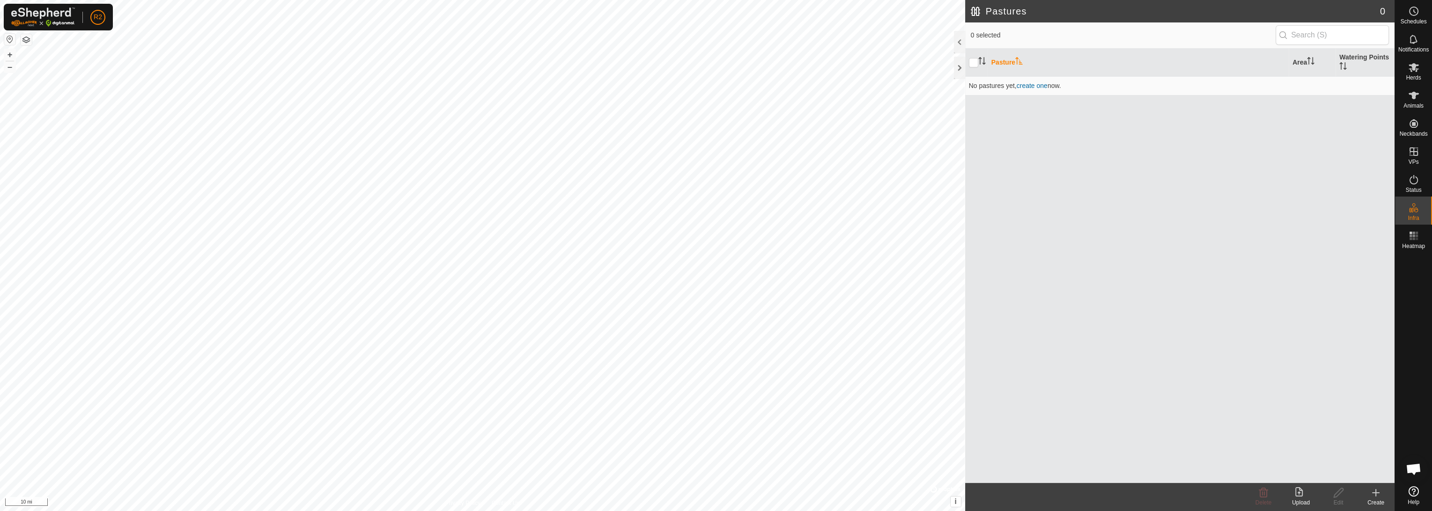
click at [10, 37] on button "button" at bounding box center [9, 39] width 11 height 11
